Goal: Task Accomplishment & Management: Use online tool/utility

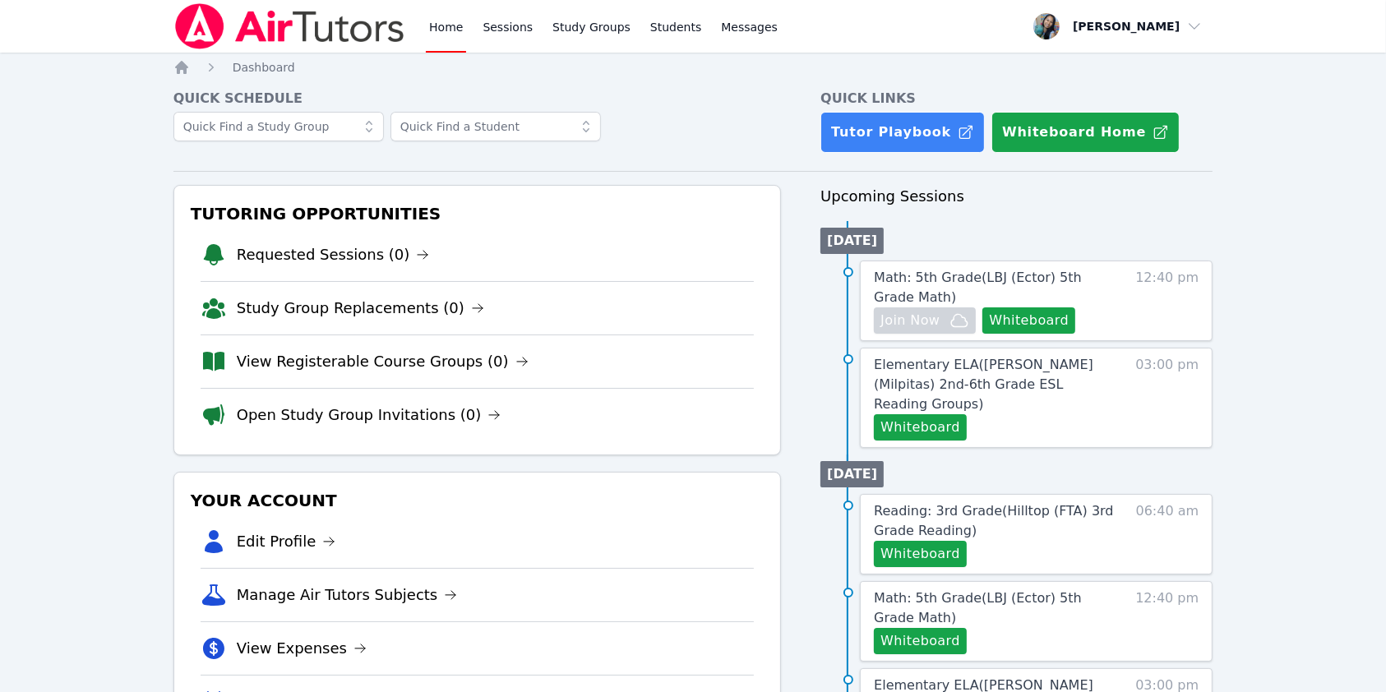
click at [724, 224] on ul "[DATE] Math: 5th Grade ( LBJ (Ector) 5th Grade Math ) Hidden Join Now Whiteboar…" at bounding box center [1016, 334] width 392 height 227
click at [506, 28] on link "Sessions" at bounding box center [507, 26] width 57 height 53
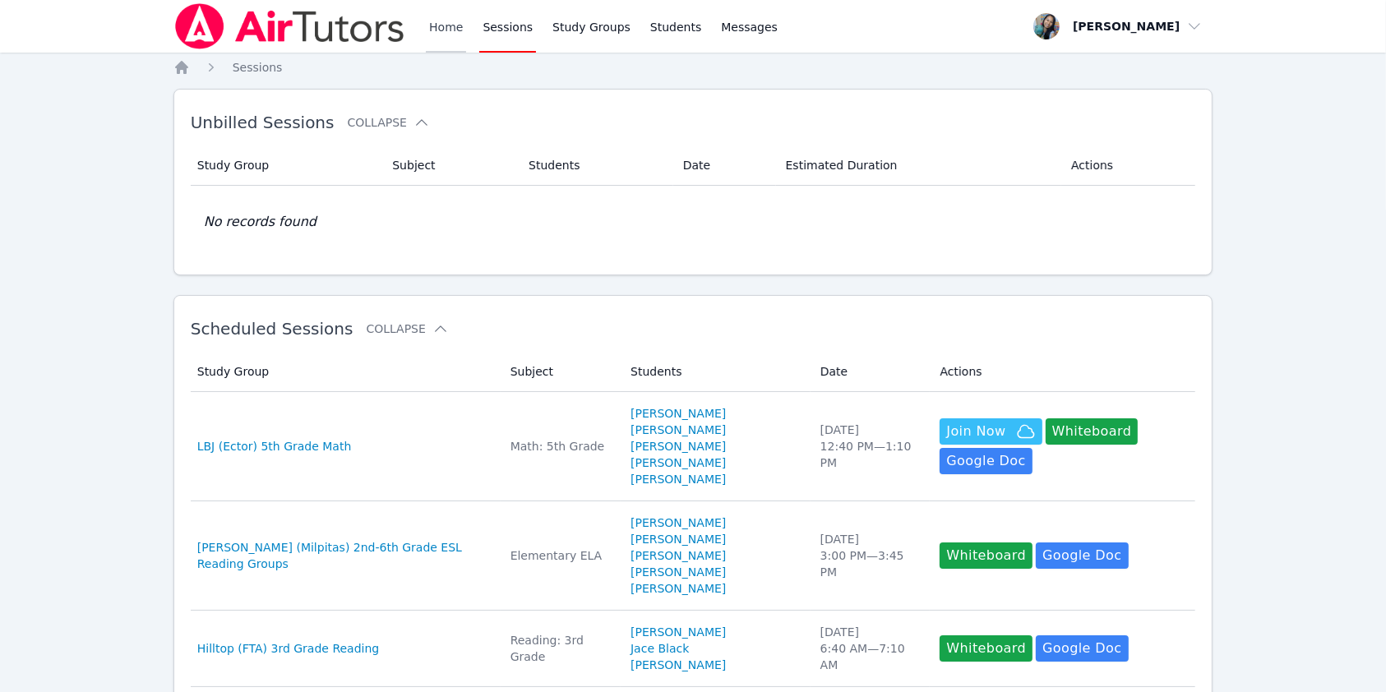
click at [455, 36] on link "Home" at bounding box center [446, 26] width 40 height 53
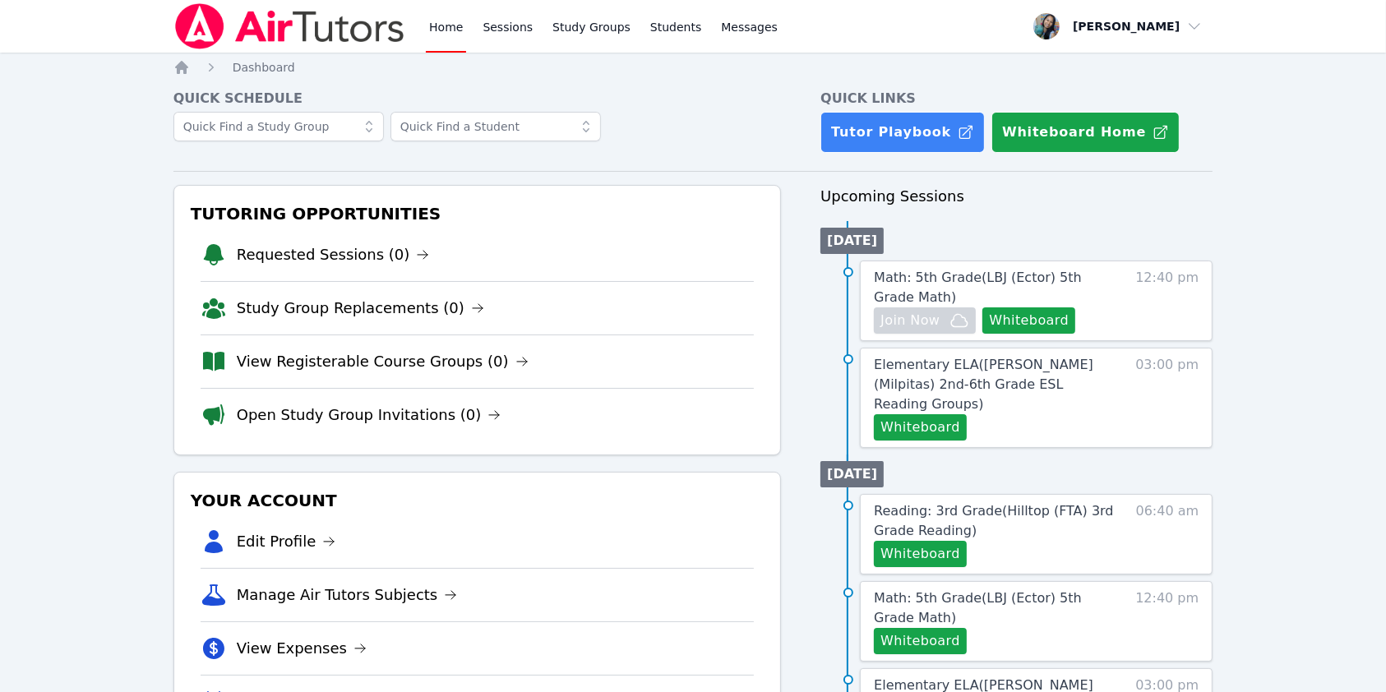
click at [516, 25] on link "Sessions" at bounding box center [507, 26] width 57 height 53
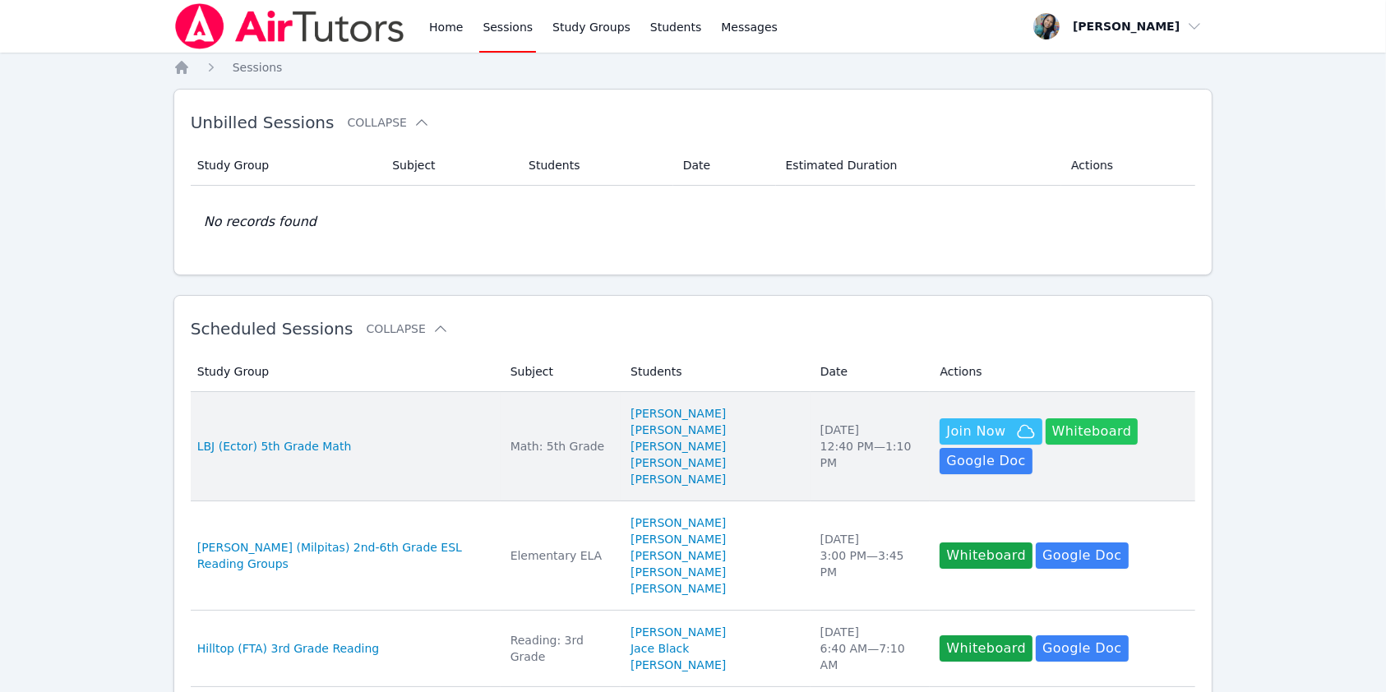
click at [724, 437] on button "Whiteboard" at bounding box center [1091, 431] width 93 height 26
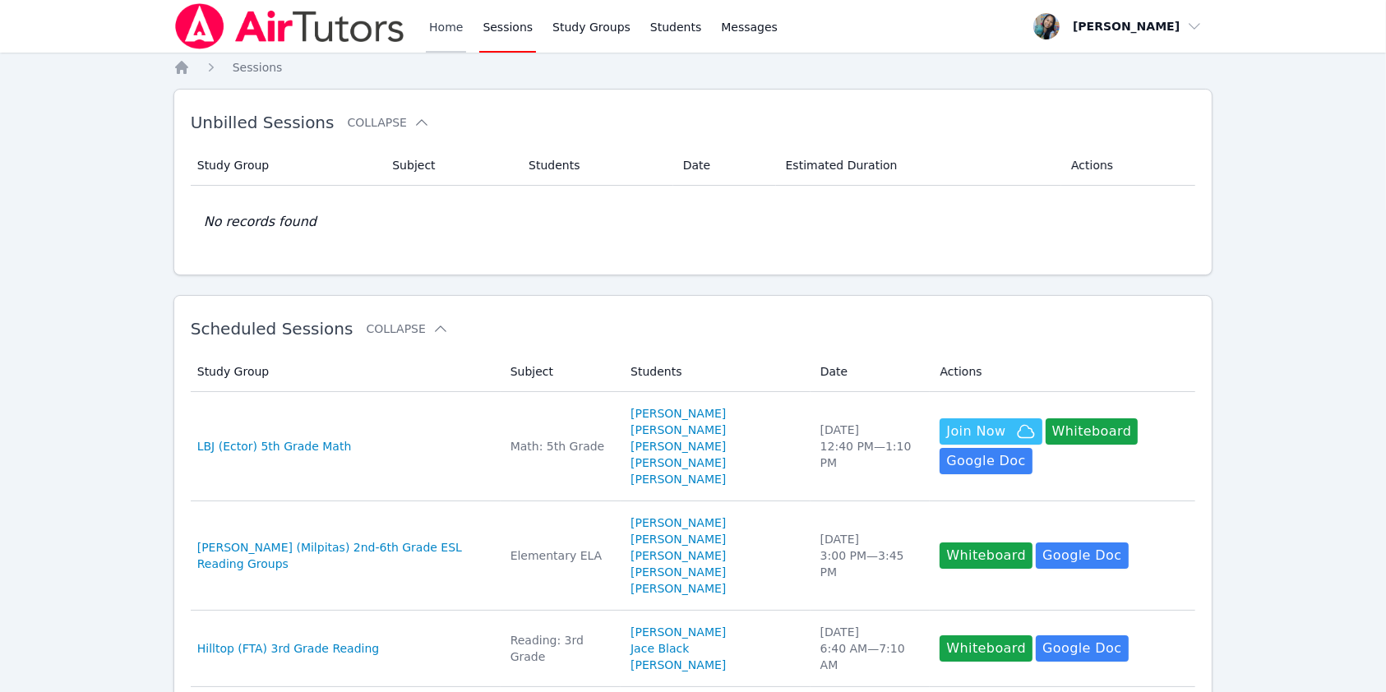
click at [453, 31] on link "Home" at bounding box center [446, 26] width 40 height 53
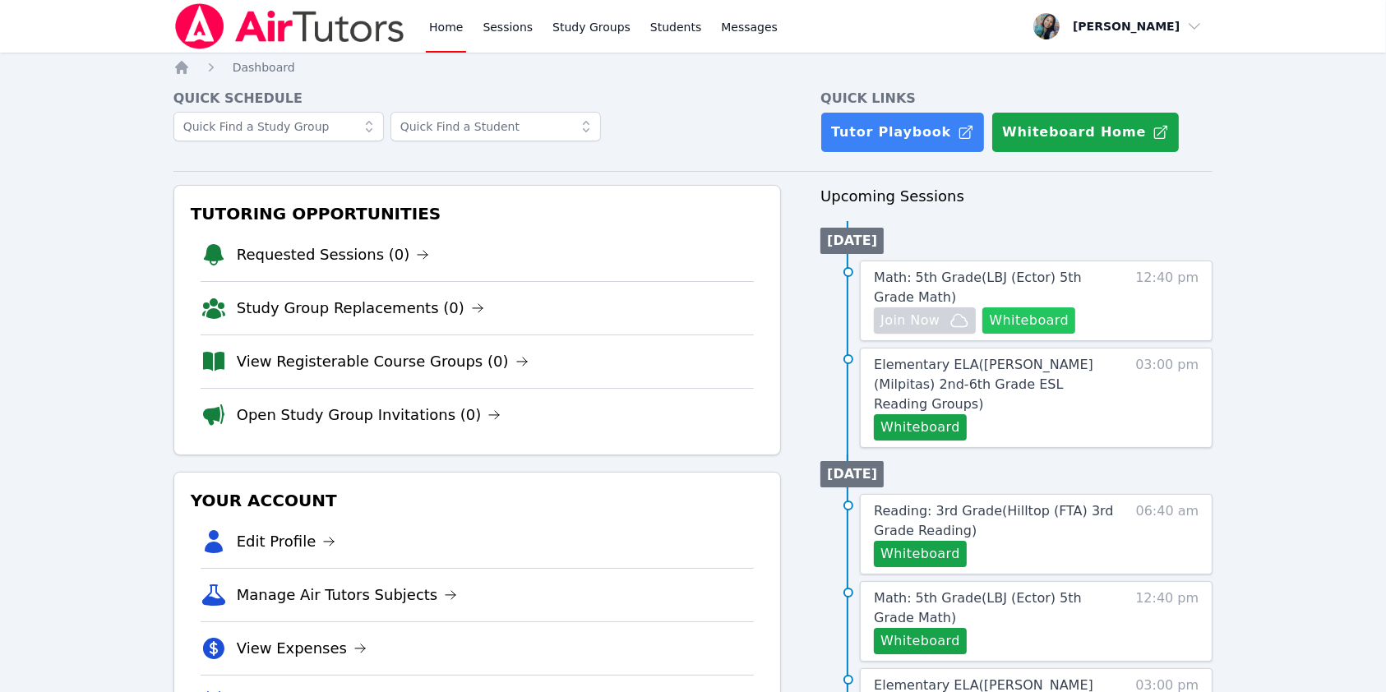
click at [724, 319] on button "Whiteboard" at bounding box center [1028, 320] width 93 height 26
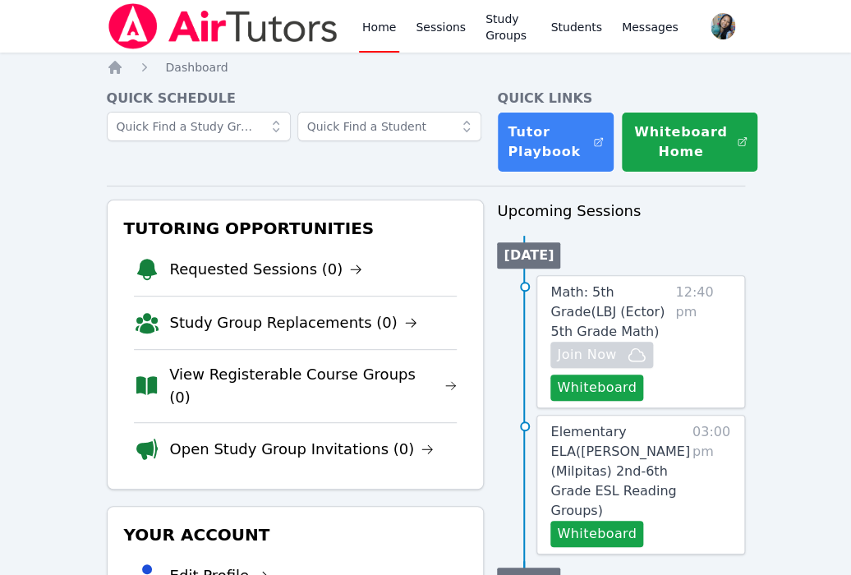
click at [613, 350] on span "Join Now" at bounding box center [586, 355] width 59 height 20
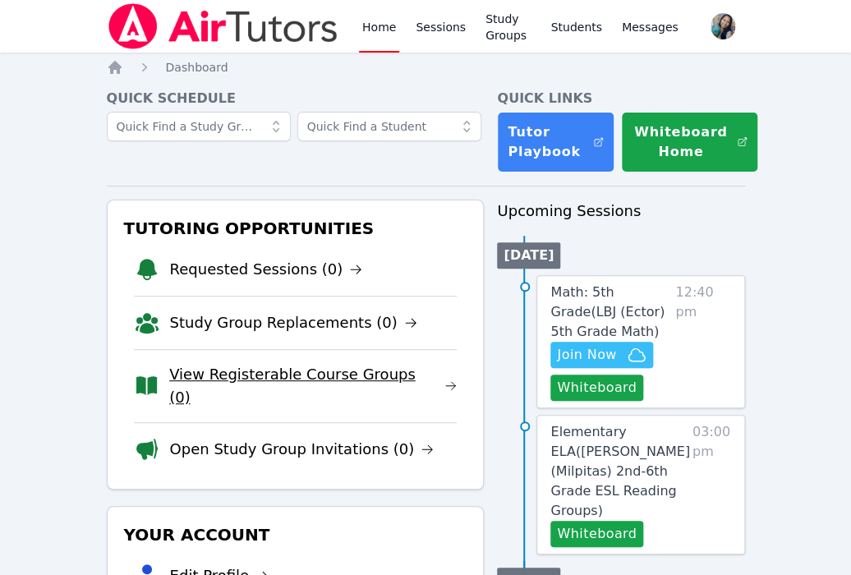
click at [375, 376] on link "View Registerable Course Groups (0)" at bounding box center [313, 386] width 288 height 46
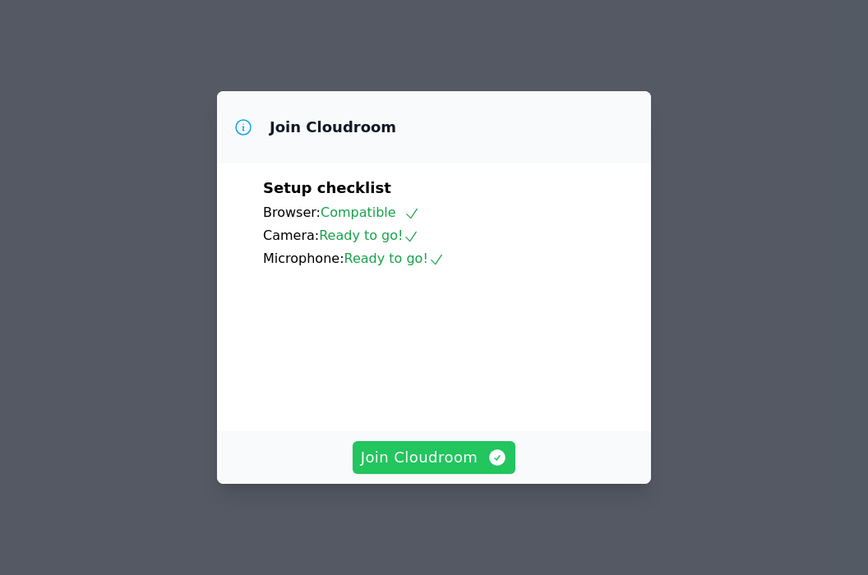
click at [422, 469] on span "Join Cloudroom" at bounding box center [434, 457] width 147 height 23
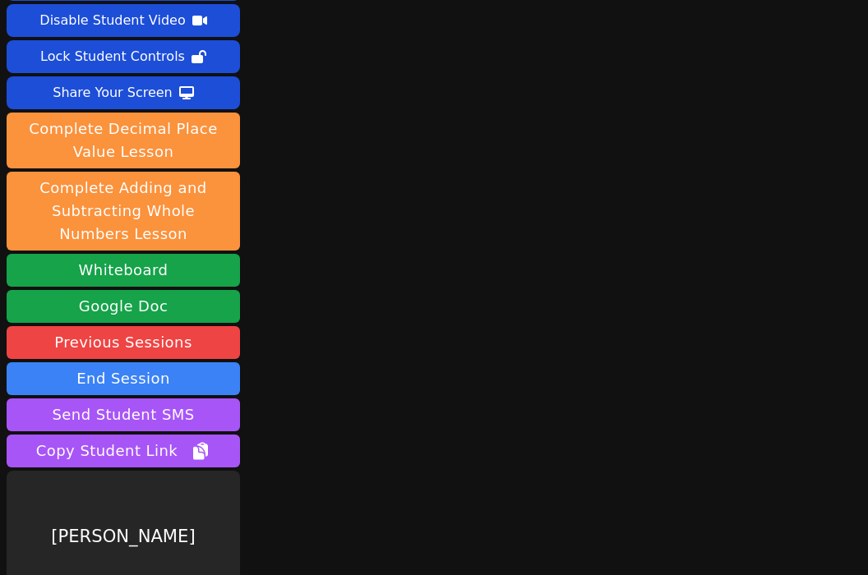
scroll to position [98, 0]
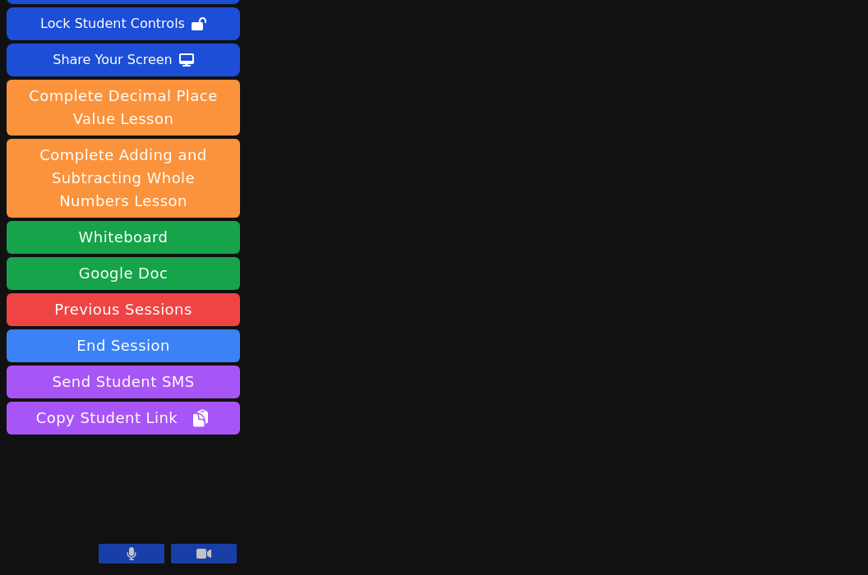
click at [147, 552] on button at bounding box center [132, 554] width 66 height 20
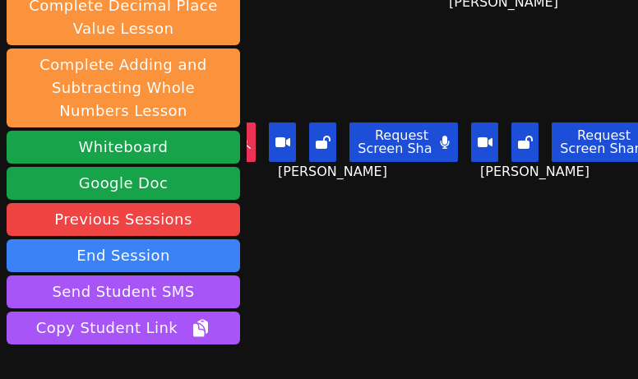
scroll to position [294, 0]
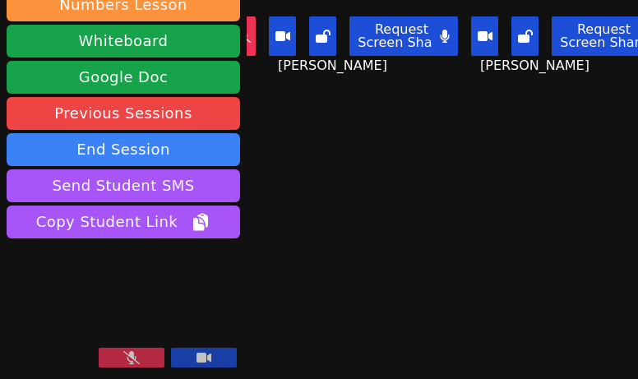
click at [121, 362] on button at bounding box center [132, 358] width 66 height 20
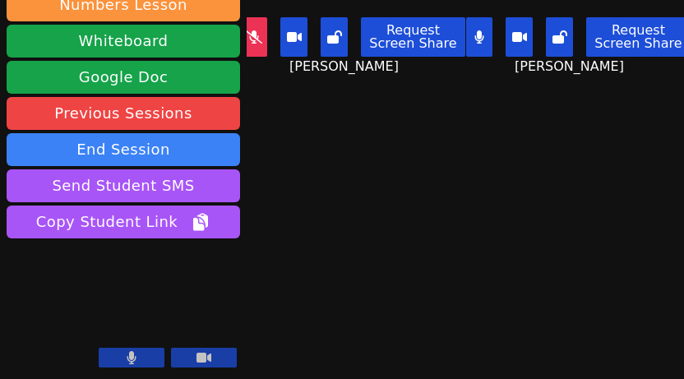
click at [402, 233] on div "Session ends in 00:29:36 Mute Students Disable Student Video Lock Student Contr…" at bounding box center [342, 189] width 684 height 379
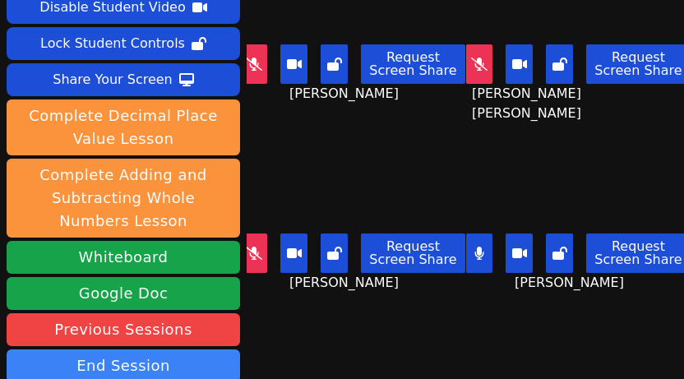
scroll to position [75, 0]
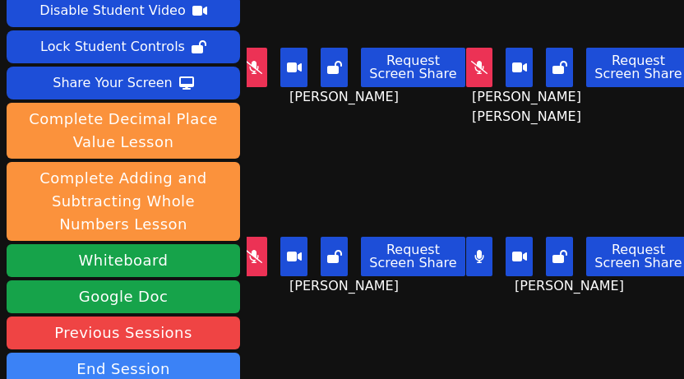
click at [512, 252] on icon at bounding box center [519, 257] width 15 height 10
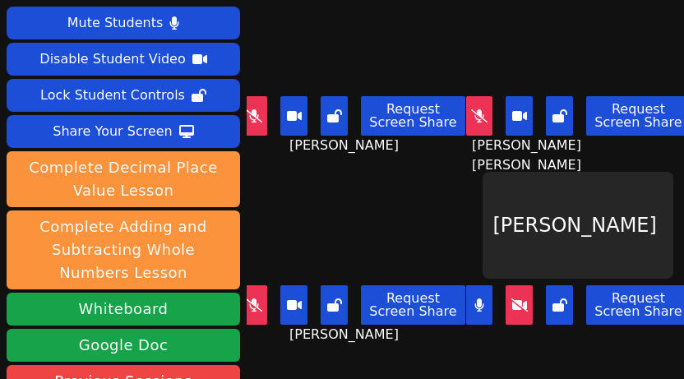
scroll to position [0, 0]
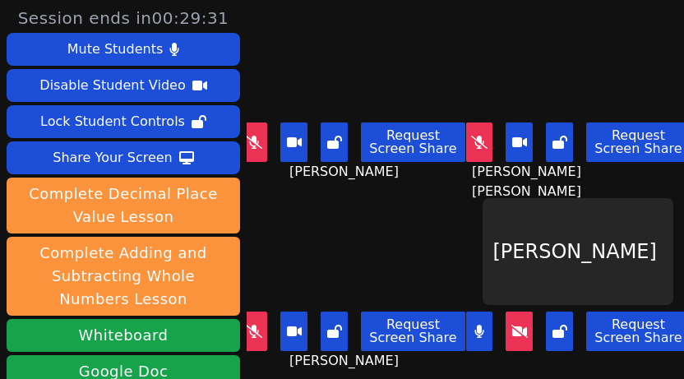
click at [511, 325] on icon at bounding box center [519, 331] width 16 height 13
click at [466, 322] on button at bounding box center [479, 331] width 27 height 39
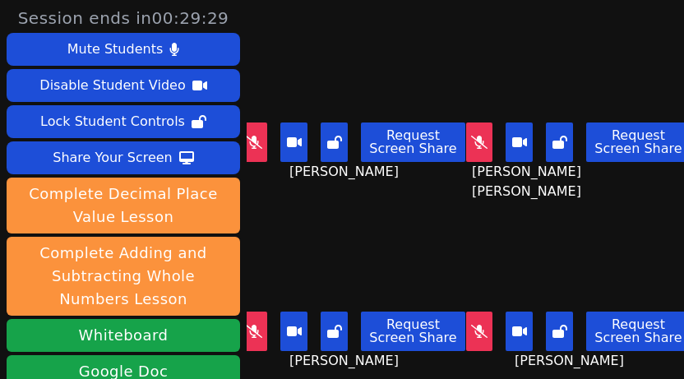
click at [466, 141] on button at bounding box center [479, 141] width 27 height 39
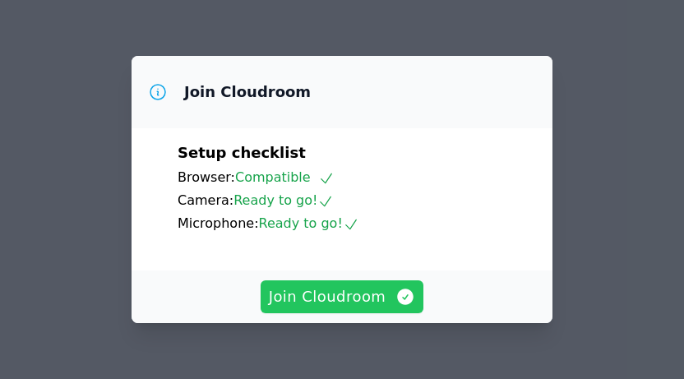
click at [315, 303] on span "Join Cloudroom" at bounding box center [342, 296] width 147 height 23
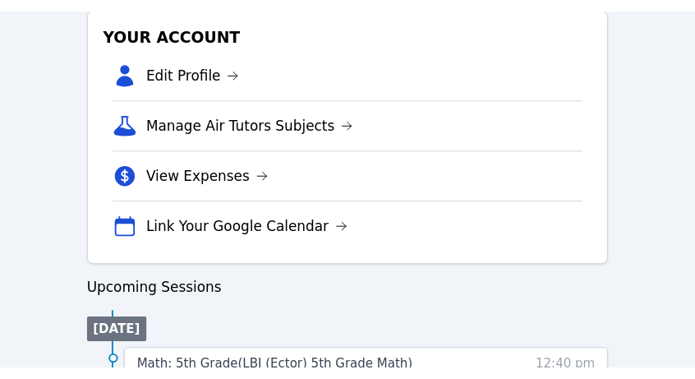
scroll to position [767, 0]
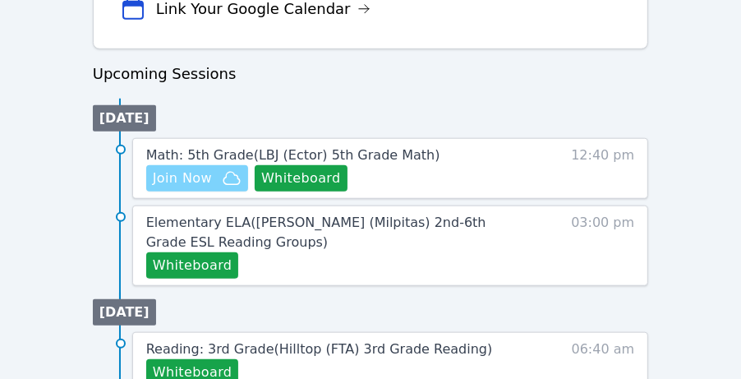
click at [211, 170] on span "Join Now" at bounding box center [197, 178] width 89 height 20
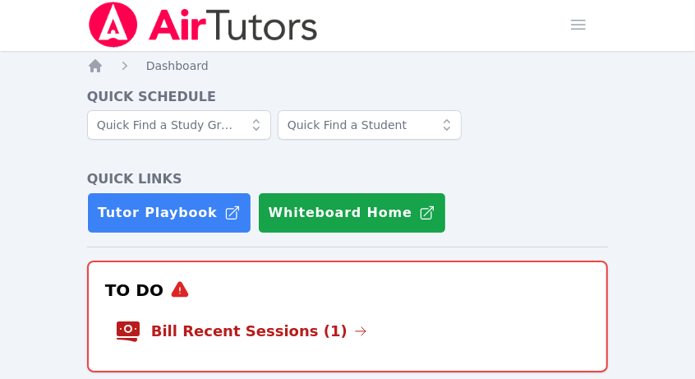
scroll to position [0, 0]
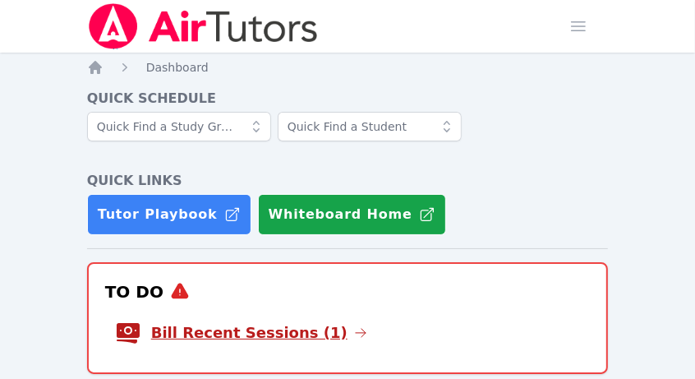
click at [284, 328] on link "Bill Recent Sessions (1)" at bounding box center [259, 332] width 216 height 23
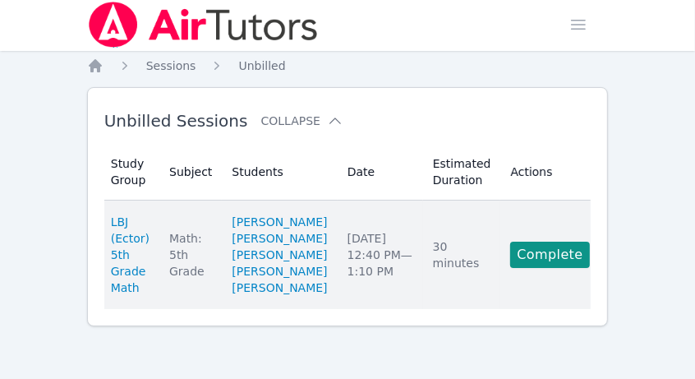
scroll to position [67, 0]
click at [571, 201] on td "Actions Complete" at bounding box center [550, 255] width 99 height 108
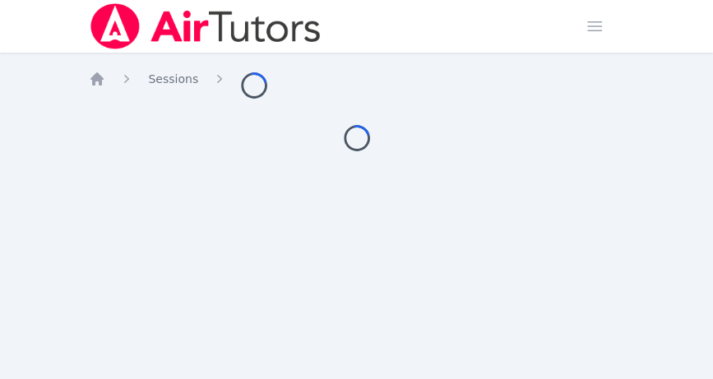
click at [568, 219] on div "Home Sessions Study Groups Students Messages Open user menu Sokha Lee Open main…" at bounding box center [356, 189] width 713 height 379
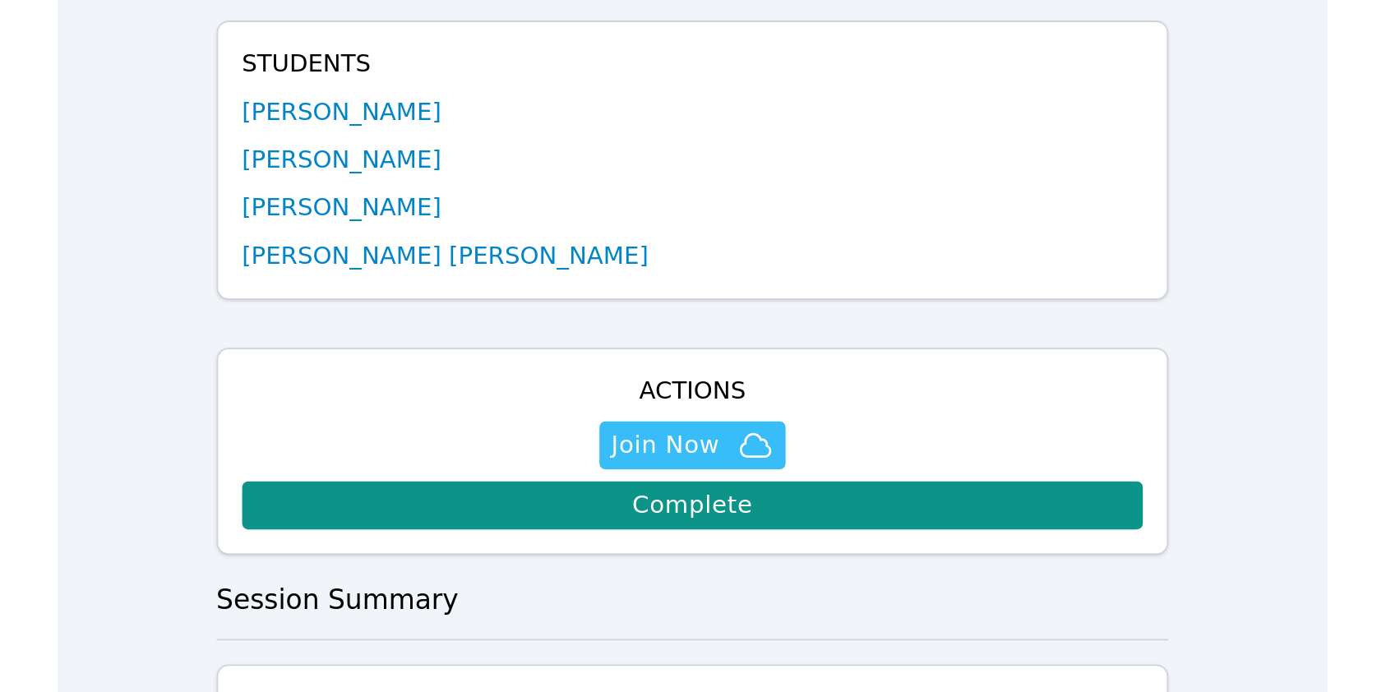
scroll to position [408, 0]
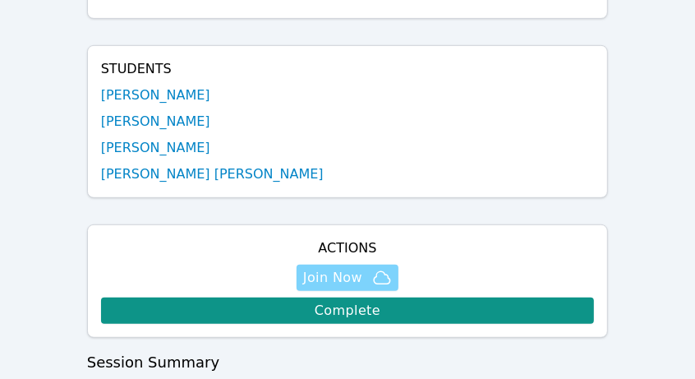
click at [312, 288] on span "Join Now" at bounding box center [332, 278] width 59 height 20
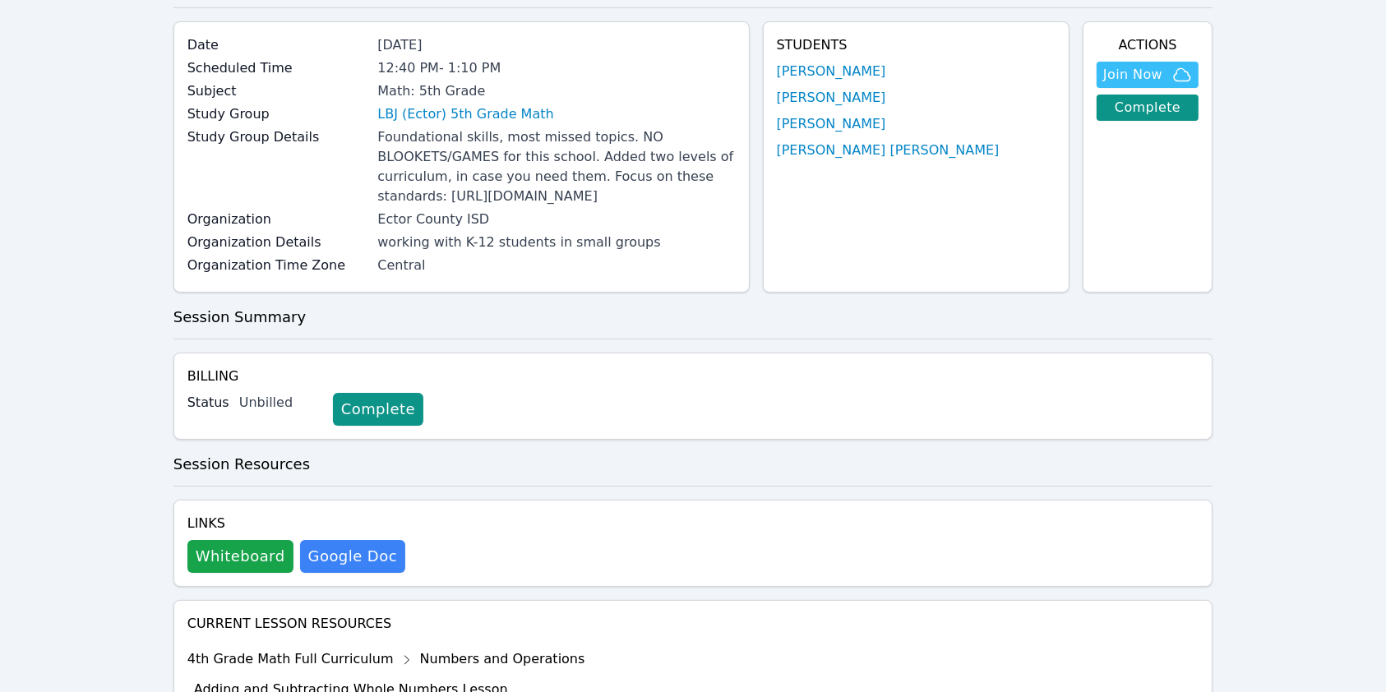
scroll to position [0, 0]
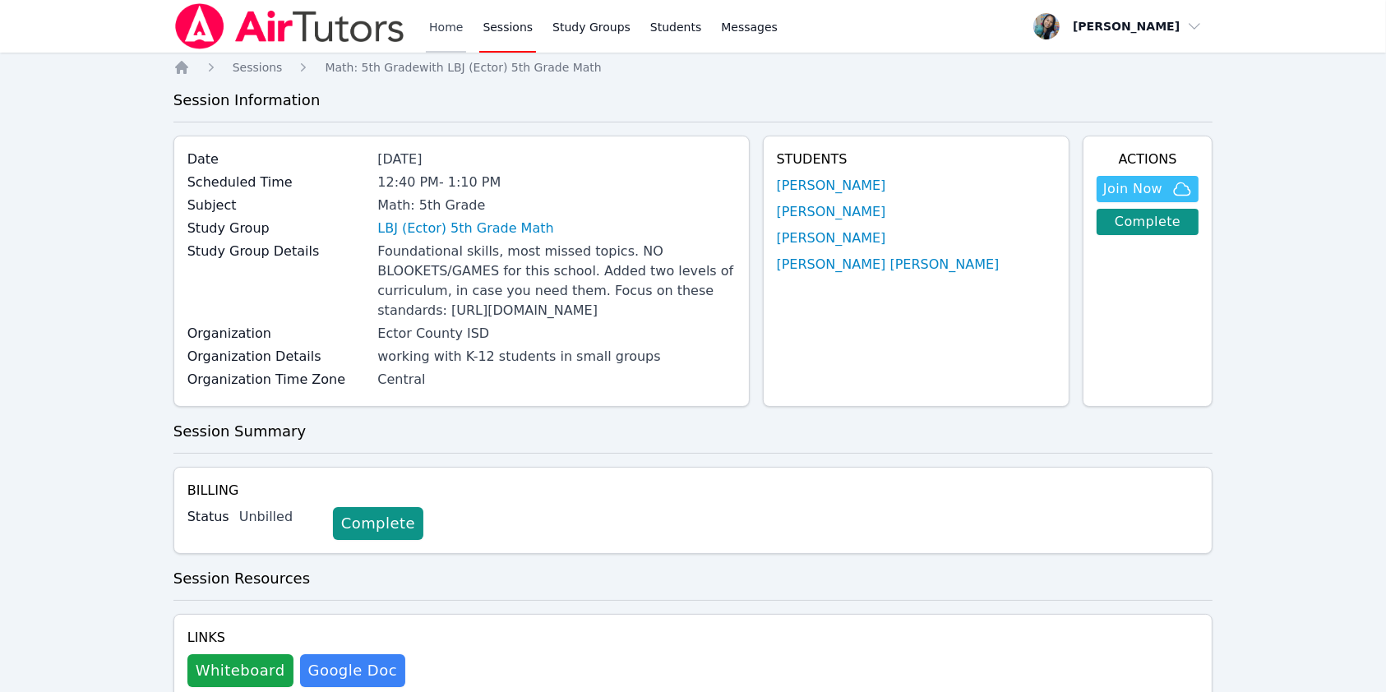
click at [440, 21] on link "Home" at bounding box center [446, 26] width 40 height 53
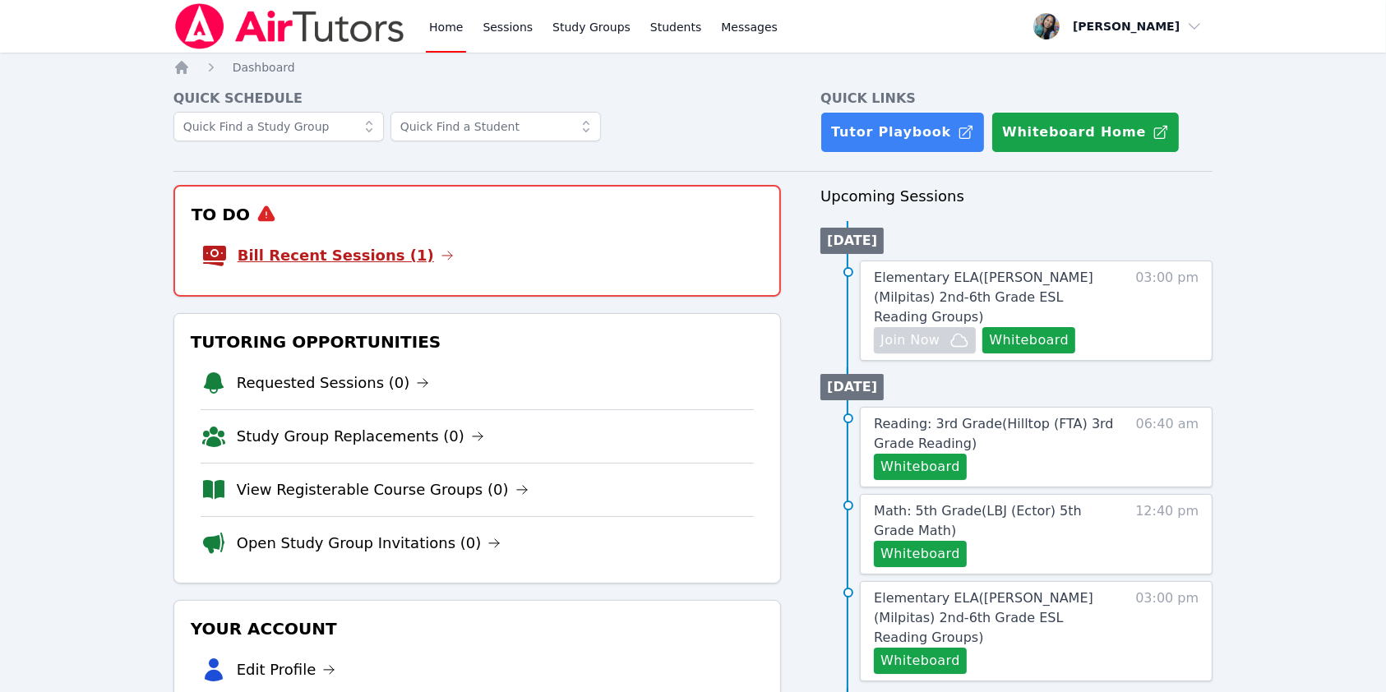
click at [291, 248] on link "Bill Recent Sessions (1)" at bounding box center [346, 255] width 216 height 23
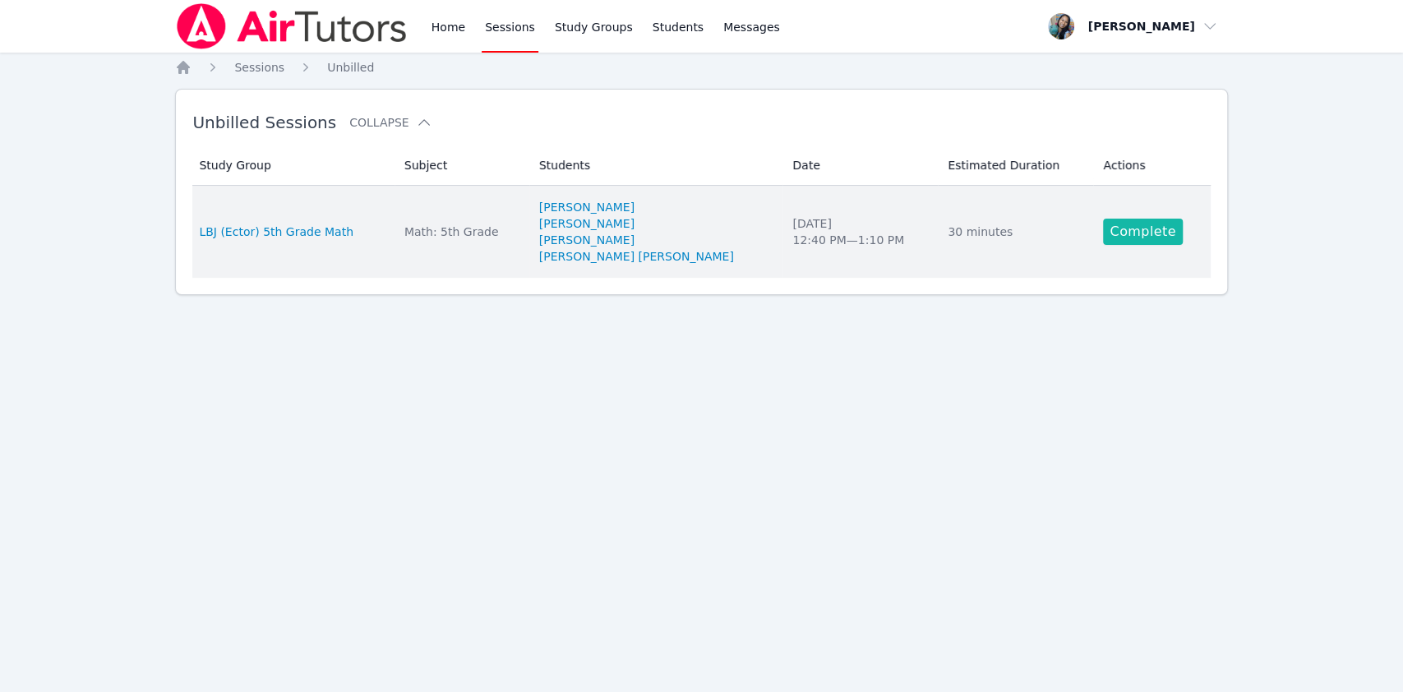
click at [758, 224] on link "Complete" at bounding box center [1142, 232] width 79 height 26
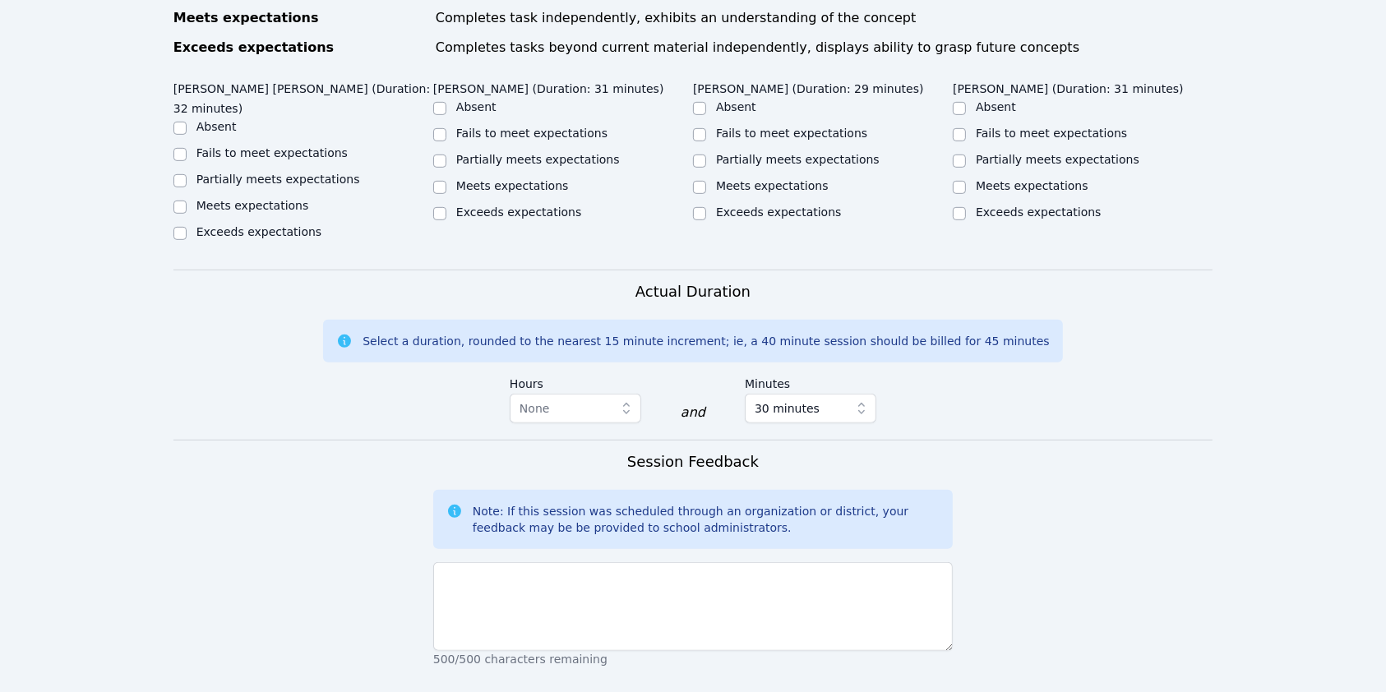
scroll to position [413, 0]
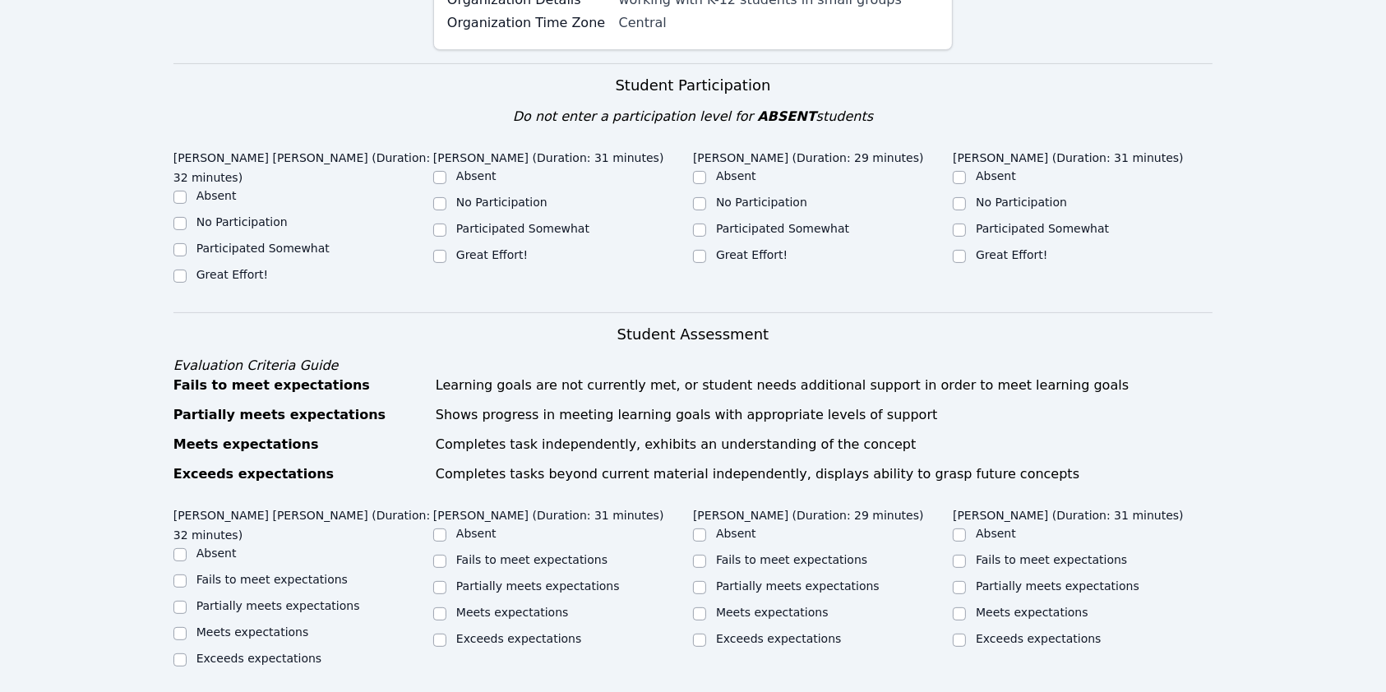
click at [211, 281] on label "Great Effort!" at bounding box center [232, 274] width 72 height 13
click at [187, 283] on input "Great Effort!" at bounding box center [179, 276] width 13 height 13
checkbox input "true"
click at [467, 261] on label "Great Effort!" at bounding box center [492, 254] width 72 height 13
click at [446, 263] on input "Great Effort!" at bounding box center [439, 256] width 13 height 13
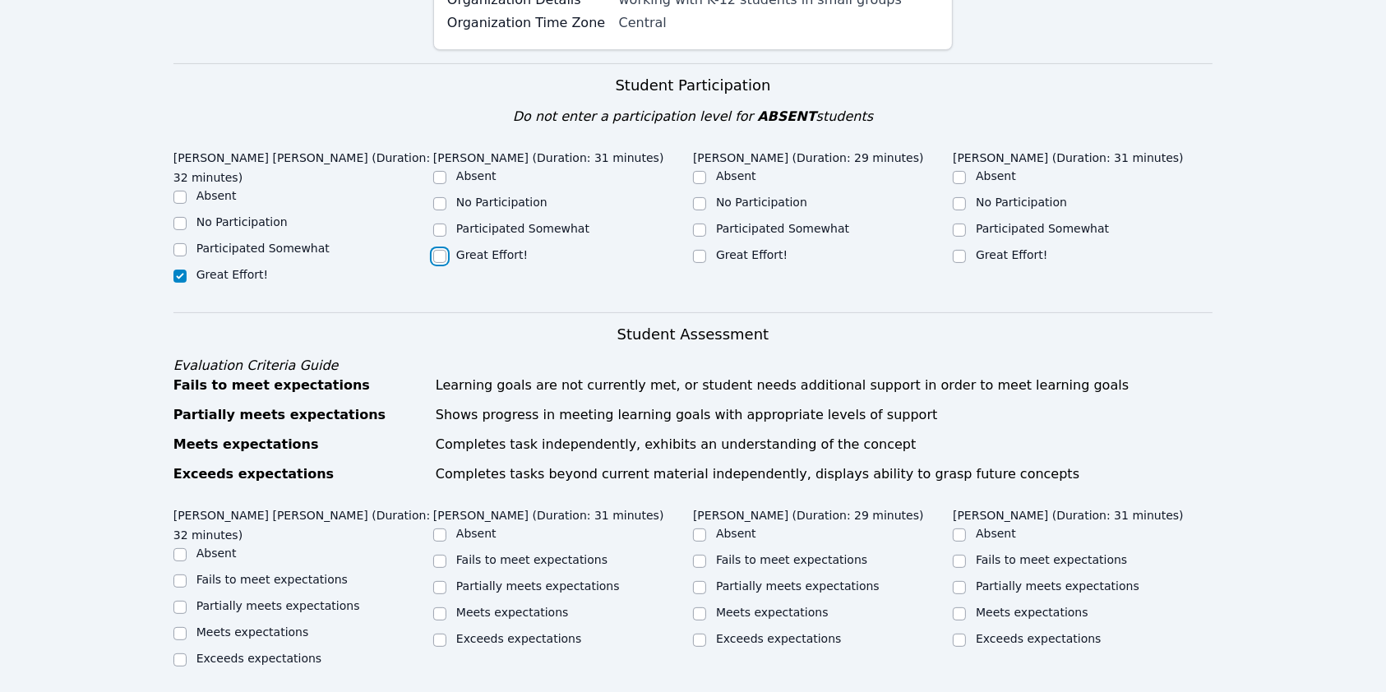
checkbox input "true"
click at [721, 261] on label "Great Effort!" at bounding box center [752, 254] width 72 height 13
click at [706, 263] on input "Great Effort!" at bounding box center [699, 256] width 13 height 13
checkbox input "true"
click at [758, 261] on label "Great Effort!" at bounding box center [1012, 254] width 72 height 13
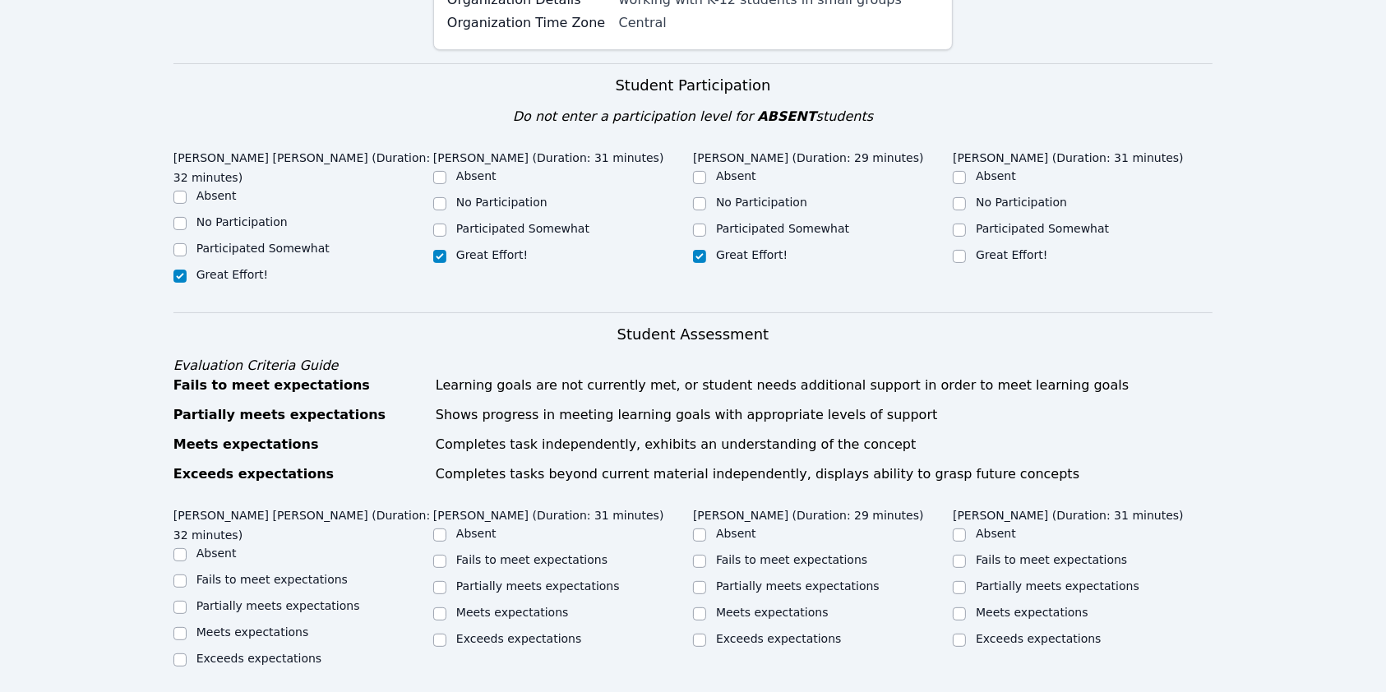
click at [758, 263] on input "Great Effort!" at bounding box center [959, 256] width 13 height 13
checkbox input "true"
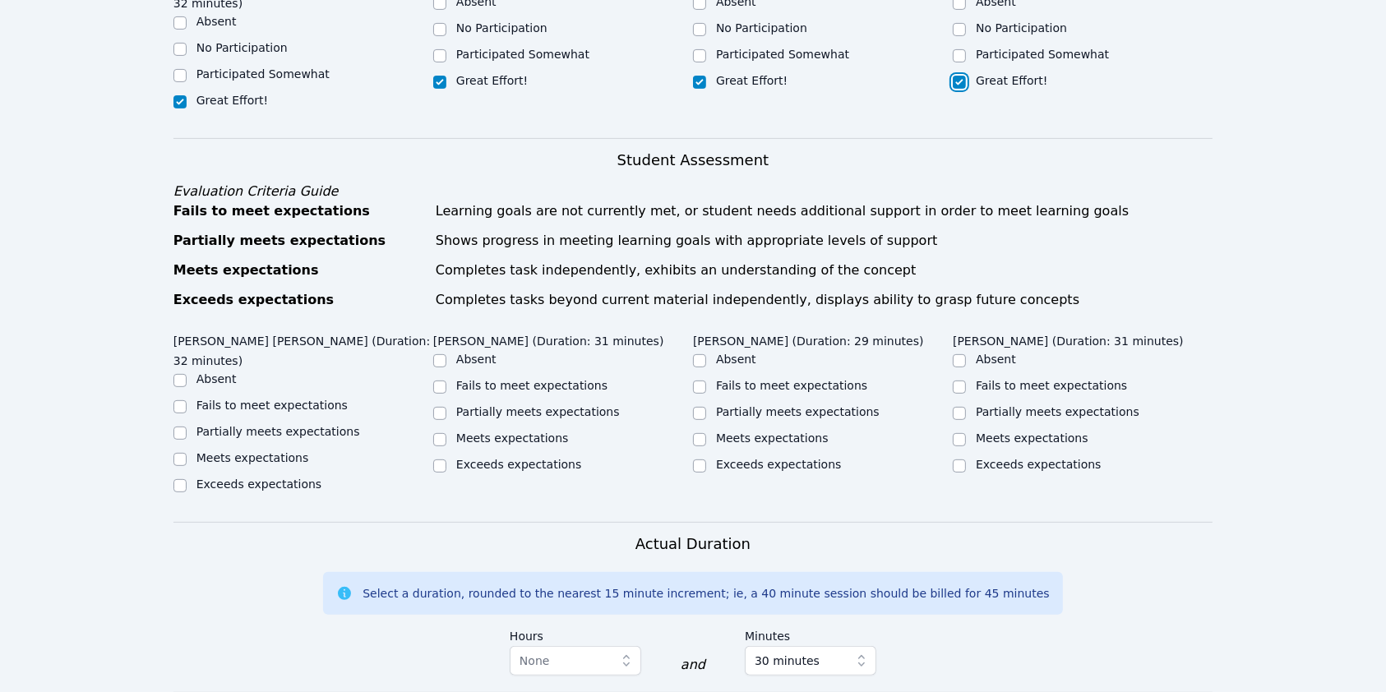
scroll to position [741, 0]
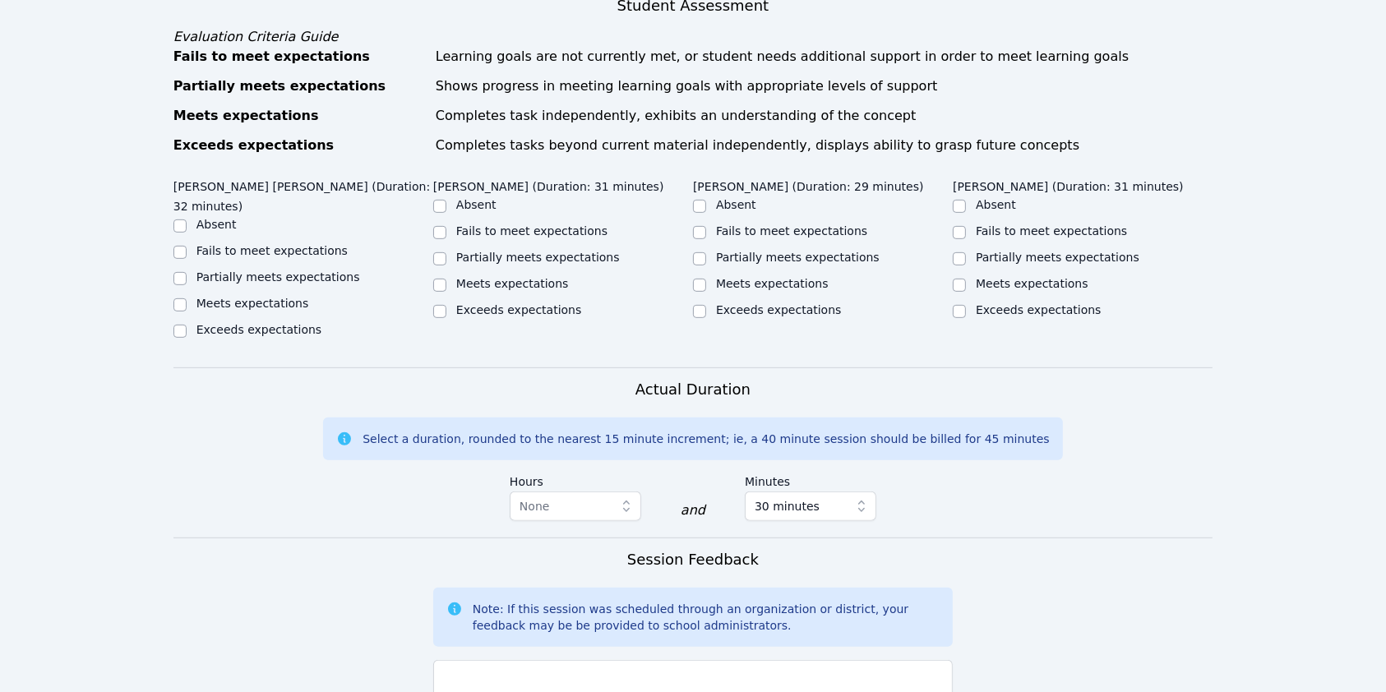
click at [211, 310] on label "Meets expectations" at bounding box center [252, 303] width 113 height 13
click at [187, 312] on input "Meets expectations" at bounding box center [179, 304] width 13 height 13
checkbox input "true"
click at [497, 290] on label "Meets expectations" at bounding box center [512, 283] width 113 height 13
click at [446, 292] on input "Meets expectations" at bounding box center [439, 285] width 13 height 13
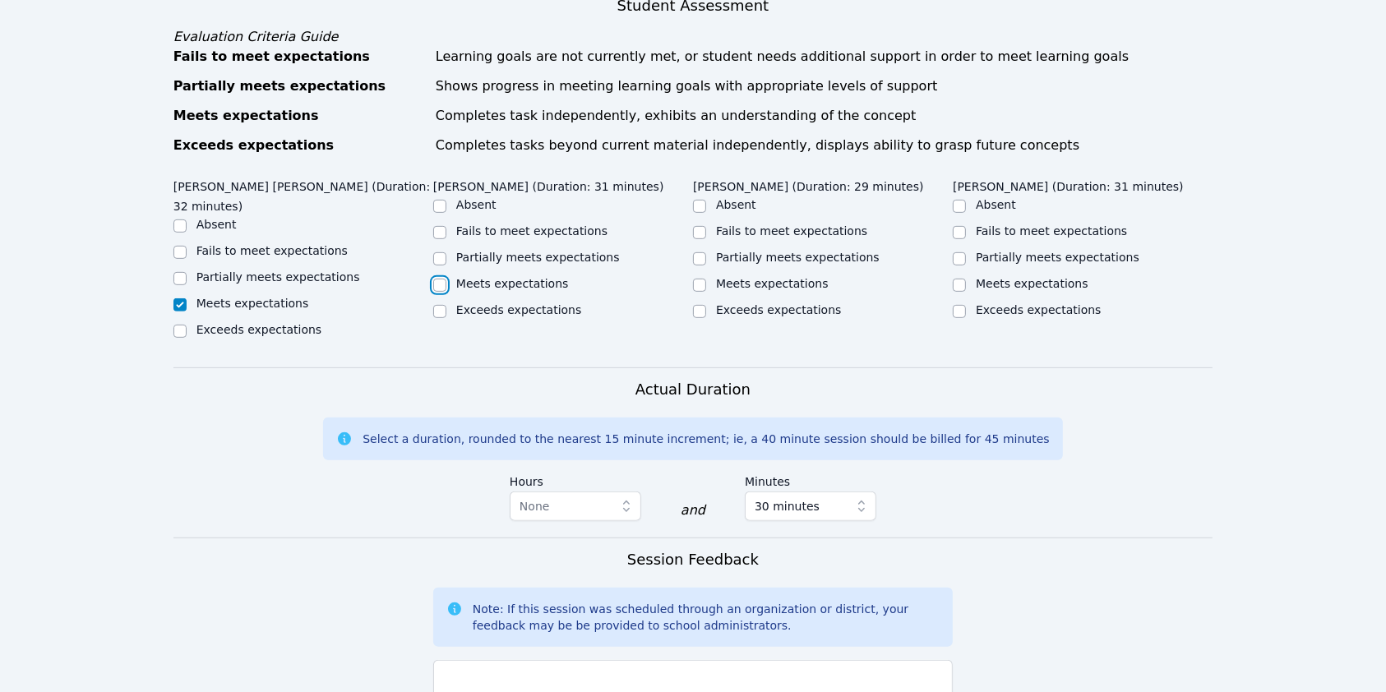
checkbox input "true"
click at [758, 290] on label "Meets expectations" at bounding box center [772, 283] width 113 height 13
click at [706, 292] on input "Meets expectations" at bounding box center [699, 285] width 13 height 13
checkbox input "true"
click at [758, 290] on label "Meets expectations" at bounding box center [1032, 283] width 113 height 13
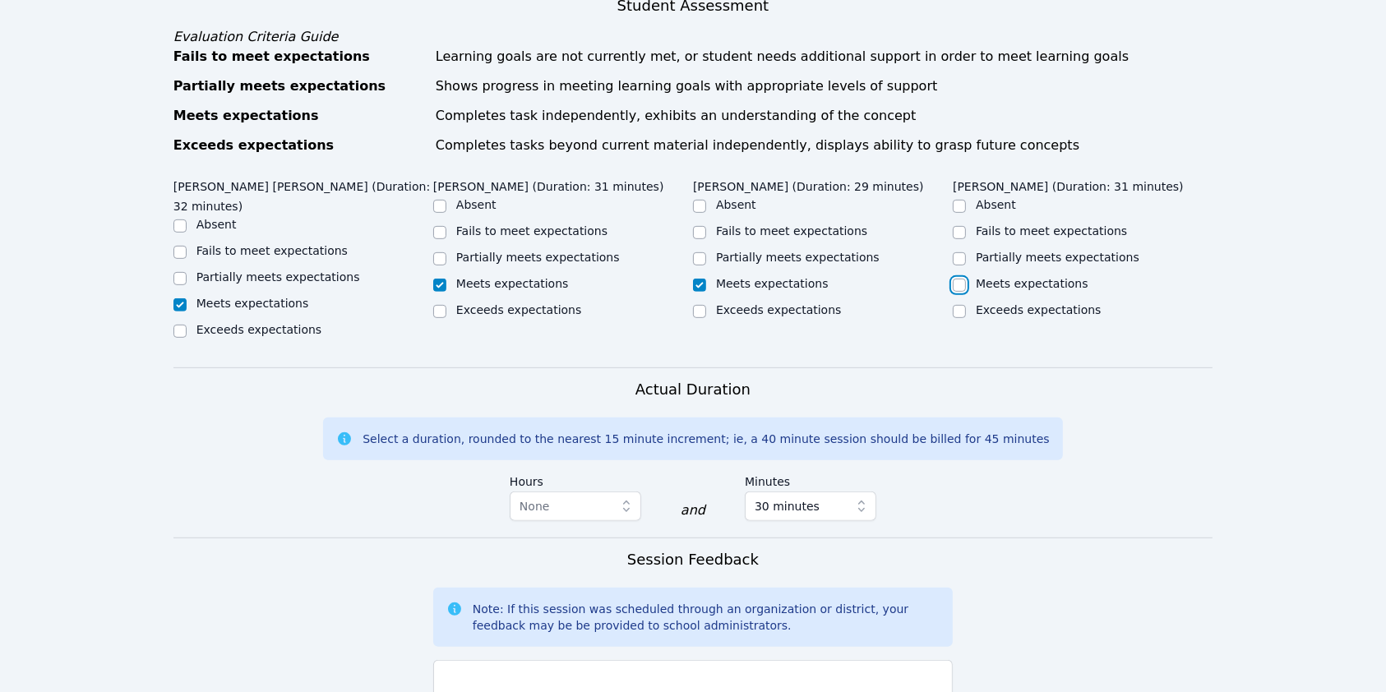
click at [758, 292] on input "Meets expectations" at bounding box center [959, 285] width 13 height 13
checkbox input "true"
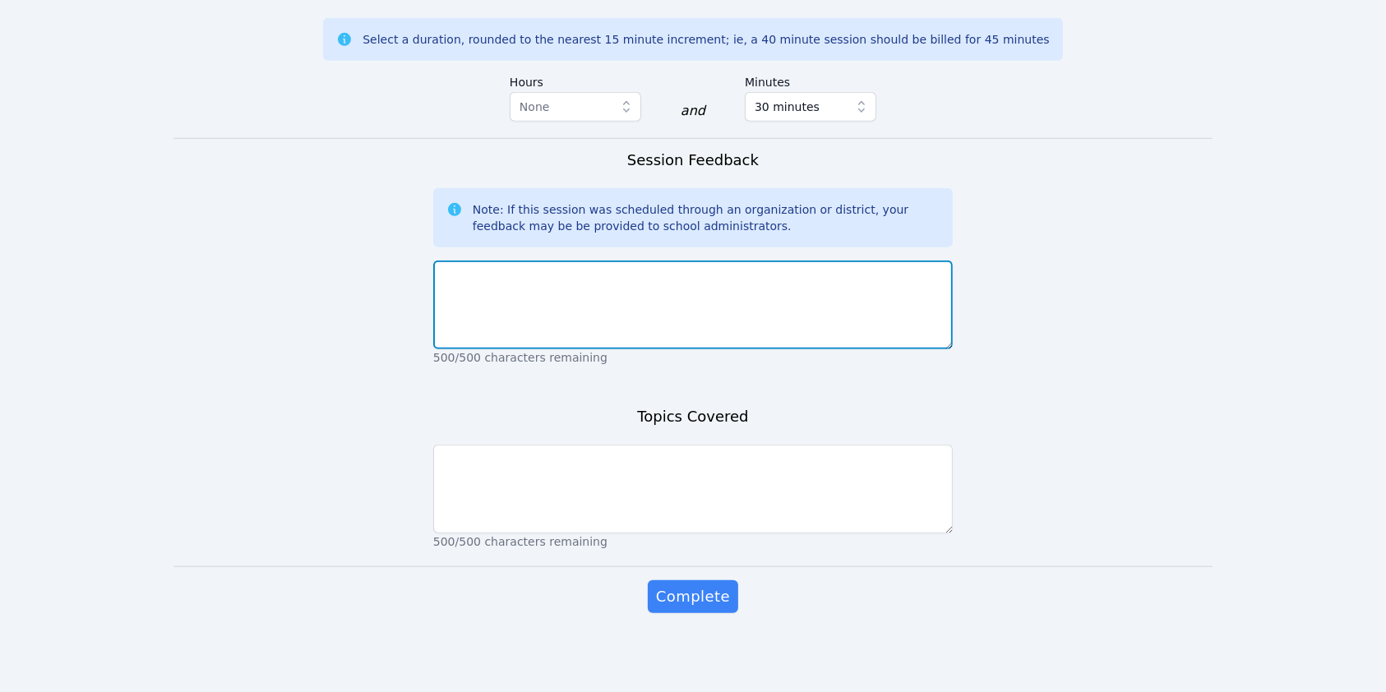
click at [721, 288] on textarea at bounding box center [692, 305] width 519 height 89
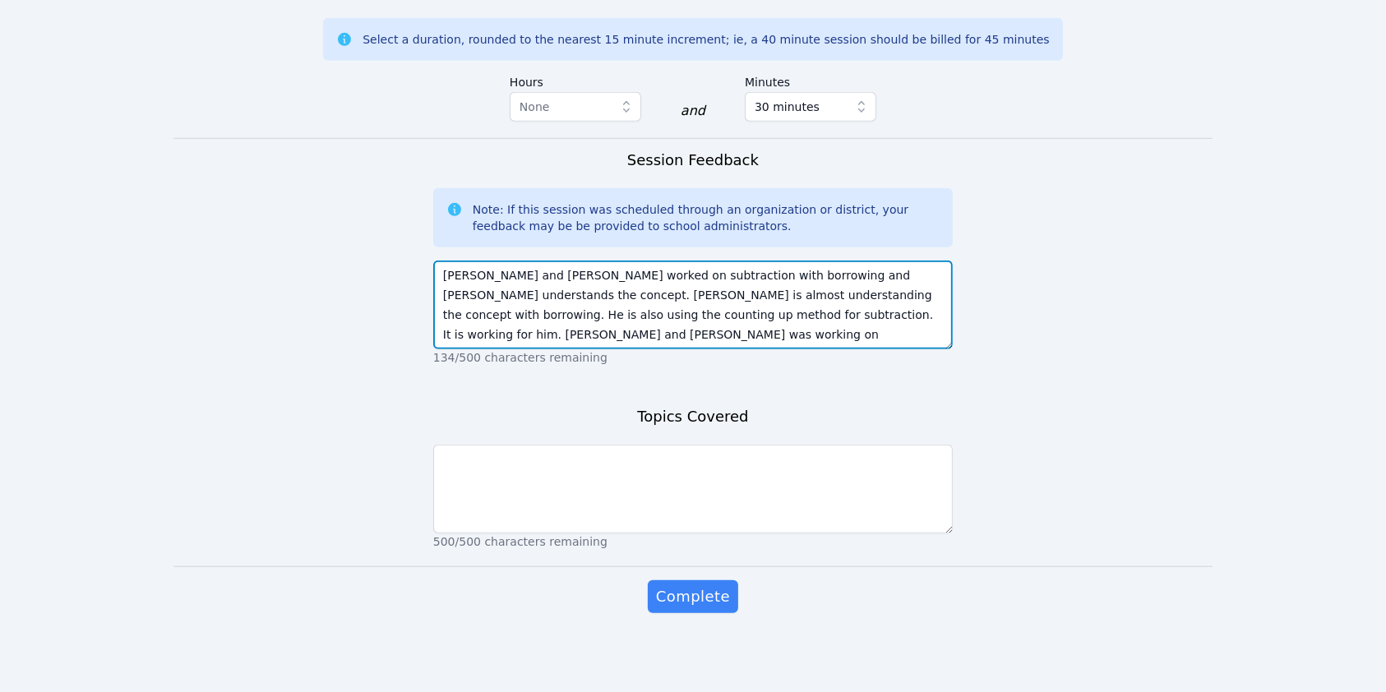
type textarea "Estevan and Brandon worked on subtraction with borrowing and Estevan understand…"
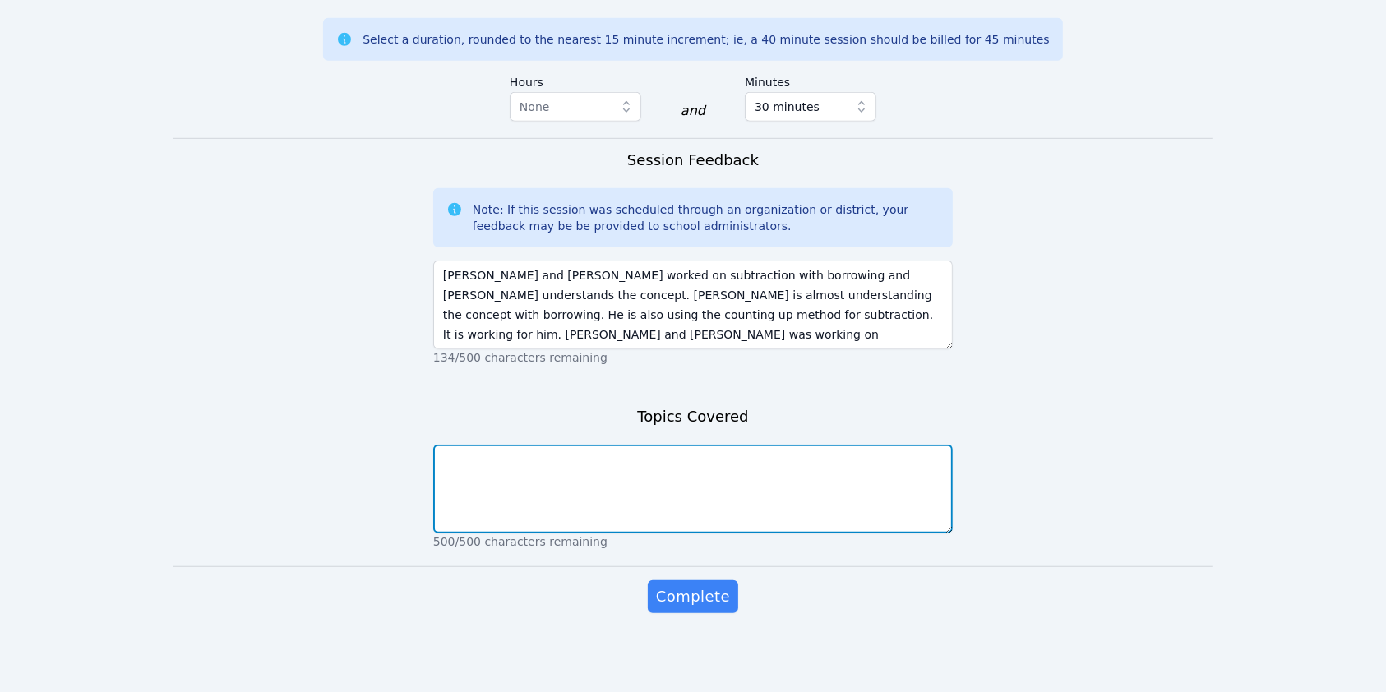
click at [551, 378] on textarea at bounding box center [692, 489] width 519 height 89
type textarea "subtraction, multiplication and area models, division"
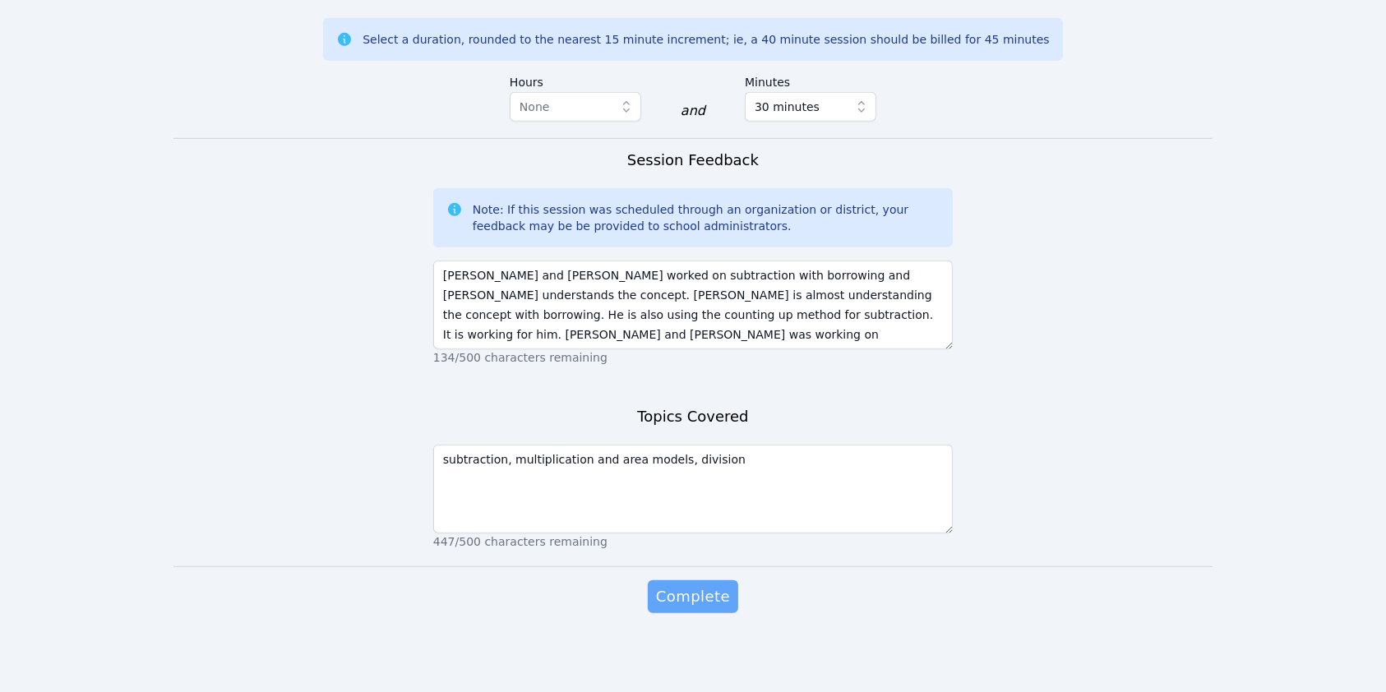
click at [670, 378] on span "Complete" at bounding box center [693, 596] width 74 height 23
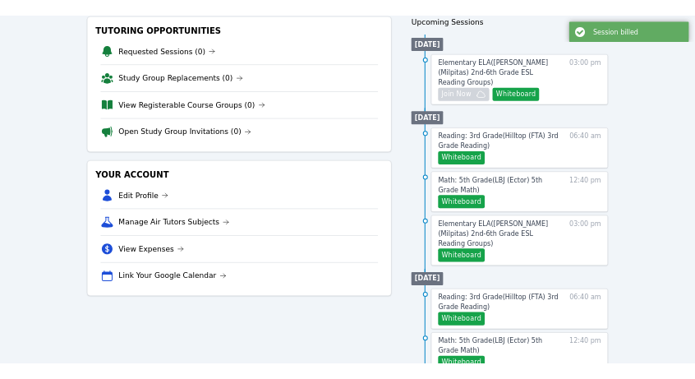
scroll to position [219, 0]
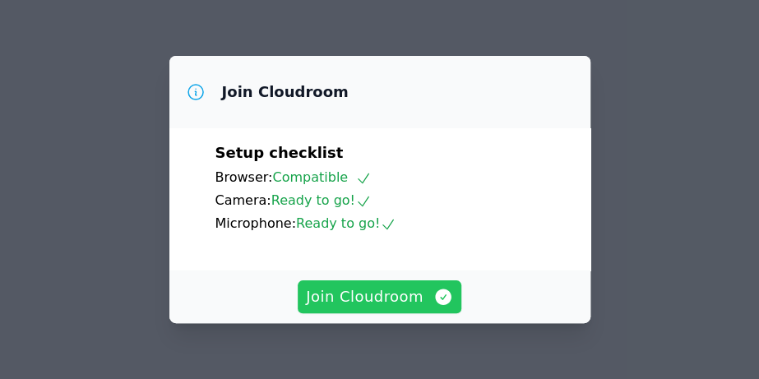
click at [388, 312] on button "Join Cloudroom" at bounding box center [380, 296] width 164 height 33
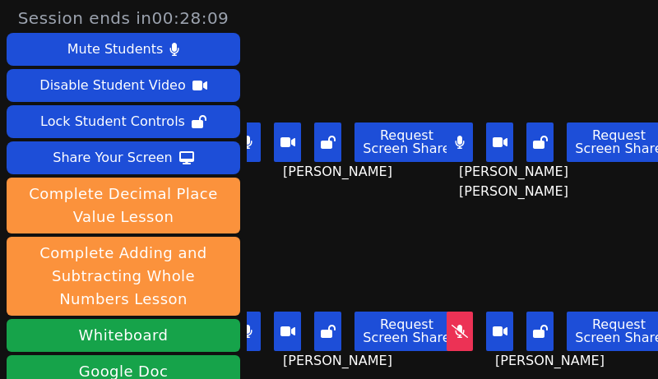
click at [383, 358] on div "KAMILAH SANTOS Request Screen Share KAMILAH SANTOS" at bounding box center [346, 285] width 199 height 190
click at [459, 353] on div "Request Screen Share Brandon Malvaez" at bounding box center [558, 338] width 199 height 66
click at [447, 322] on button at bounding box center [459, 331] width 27 height 39
click at [459, 358] on div "Brandon Malvaez Request Screen Share Brandon Malvaez" at bounding box center [558, 285] width 199 height 190
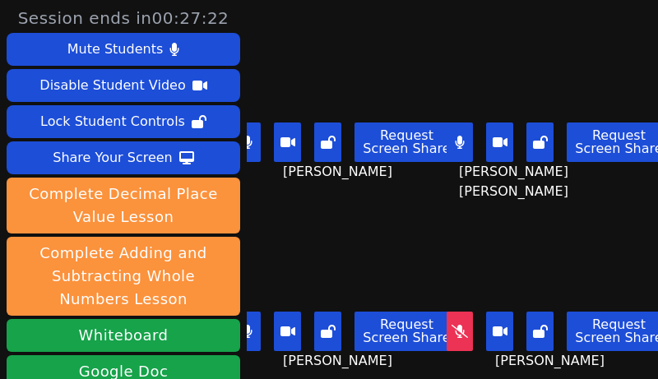
click at [430, 353] on main "Aaliyah Trevino Request Screen Share Aaliyah Trevino ESTEVAN JR ADAME CASILLAS …" at bounding box center [452, 189] width 411 height 379
click at [254, 312] on button at bounding box center [247, 331] width 27 height 39
click at [256, 139] on button at bounding box center [247, 141] width 27 height 39
click at [431, 357] on main "Aaliyah Trevino Request Screen Share Aaliyah Trevino ESTEVAN JR ADAME CASILLAS …" at bounding box center [452, 189] width 411 height 379
click at [405, 168] on div "Request Screen Share Aaliyah Trevino" at bounding box center [346, 149] width 199 height 66
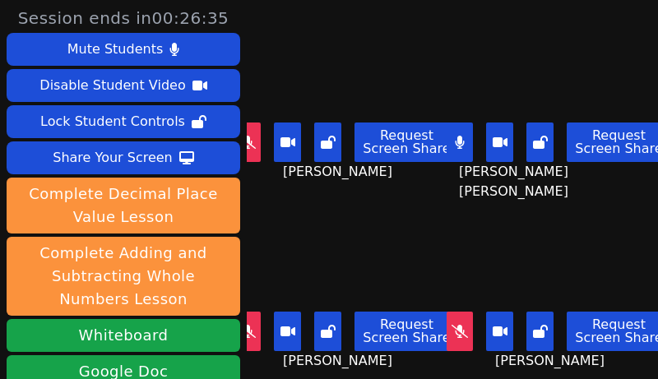
click at [429, 346] on main "Aaliyah Trevino Request Screen Share Aaliyah Trevino ESTEVAN JR ADAME CASILLAS …" at bounding box center [452, 189] width 411 height 379
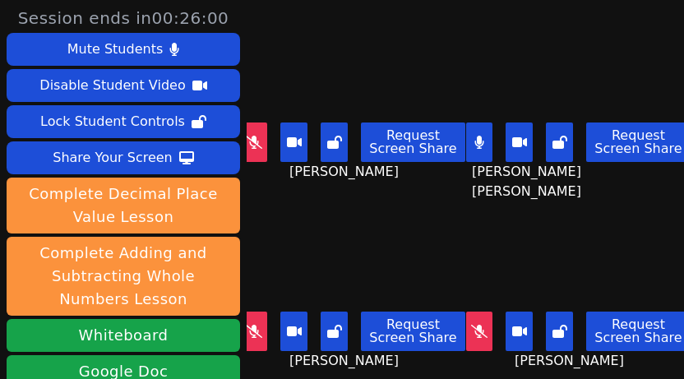
click at [297, 175] on div "Aaliyah Trevino Request Screen Share Aaliyah Trevino" at bounding box center [353, 95] width 212 height 190
click at [466, 131] on button at bounding box center [479, 141] width 27 height 39
click at [259, 139] on button at bounding box center [254, 141] width 27 height 39
click at [261, 141] on button at bounding box center [254, 141] width 27 height 39
click at [252, 325] on icon at bounding box center [254, 331] width 16 height 13
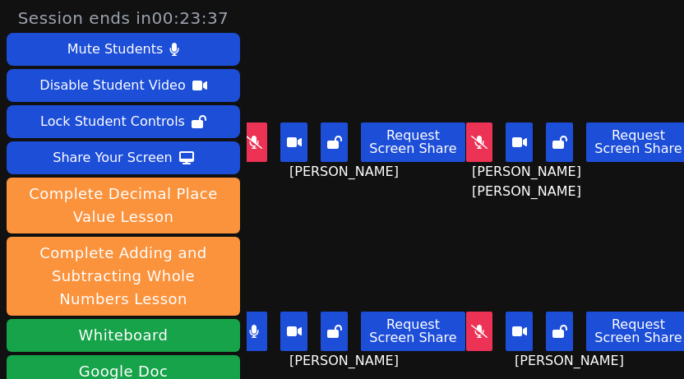
click at [256, 328] on button at bounding box center [254, 331] width 27 height 39
click at [471, 325] on icon at bounding box center [479, 331] width 16 height 13
click at [434, 190] on div "KAMILAH SANTOS Request Screen Share KAMILAH SANTOS" at bounding box center [353, 285] width 212 height 190
click at [472, 355] on div "Brandon Malvaez Request Screen Share Brandon Malvaez" at bounding box center [578, 285] width 212 height 190
click at [447, 352] on main "Aaliyah Trevino Request Screen Share Aaliyah Trevino ESTEVAN JR ADAME CASILLAS …" at bounding box center [465, 189] width 437 height 379
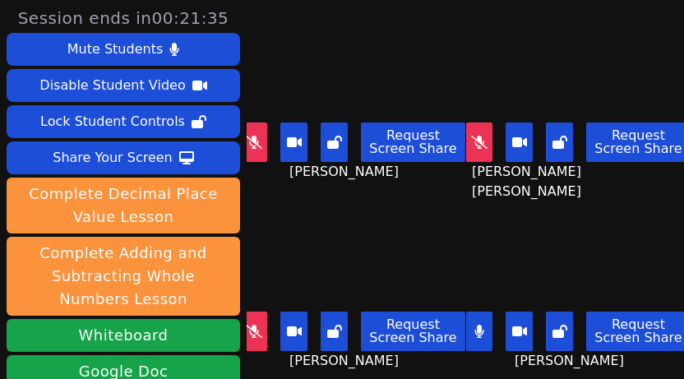
click at [358, 353] on span "KAMILAH SANTOS" at bounding box center [345, 361] width 113 height 20
click at [505, 322] on button at bounding box center [518, 331] width 27 height 39
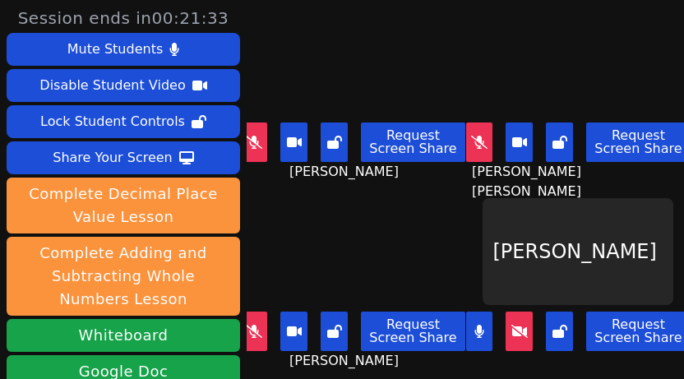
click at [511, 325] on icon at bounding box center [519, 331] width 16 height 13
click at [474, 325] on icon at bounding box center [479, 331] width 10 height 13
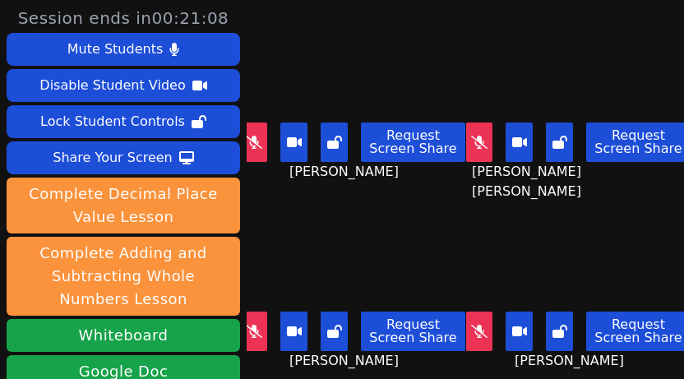
click at [246, 136] on icon at bounding box center [254, 142] width 16 height 13
click at [255, 140] on button at bounding box center [254, 141] width 27 height 39
click at [260, 150] on button at bounding box center [254, 141] width 27 height 39
click at [256, 131] on button at bounding box center [254, 141] width 27 height 39
click at [472, 359] on div "Brandon Malvaez Request Screen Share Brandon Malvaez" at bounding box center [578, 285] width 212 height 190
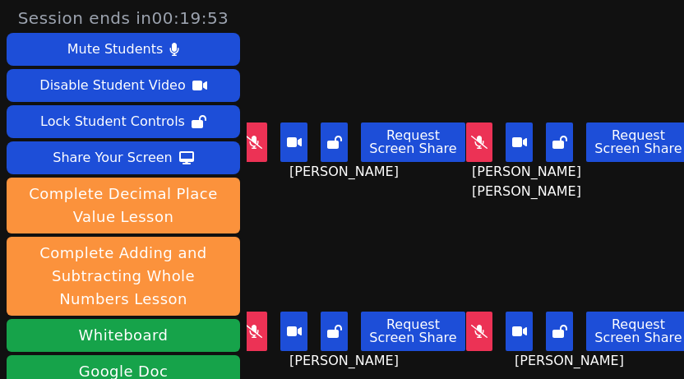
click at [471, 139] on icon at bounding box center [479, 142] width 16 height 13
click at [430, 341] on div "Request Screen Share KAMILAH SANTOS" at bounding box center [353, 338] width 212 height 66
click at [446, 184] on main "Aaliyah Trevino Request Screen Share Aaliyah Trevino ESTEVAN JR ADAME CASILLAS …" at bounding box center [465, 189] width 437 height 379
click at [450, 353] on main "Aaliyah Trevino Request Screen Share Aaliyah Trevino ESTEVAN JR ADAME CASILLAS …" at bounding box center [465, 189] width 437 height 379
click at [428, 348] on div "Request Screen Share KAMILAH SANTOS" at bounding box center [353, 338] width 212 height 66
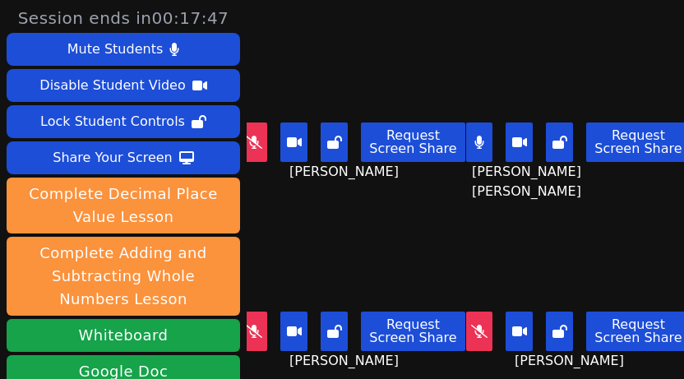
click at [430, 348] on div "Request Screen Share KAMILAH SANTOS" at bounding box center [353, 338] width 212 height 66
click at [466, 132] on button at bounding box center [479, 141] width 27 height 39
click at [471, 135] on icon at bounding box center [479, 141] width 16 height 13
click at [474, 136] on icon at bounding box center [478, 142] width 9 height 13
click at [472, 348] on div "Request Screen Share Brandon Malvaez" at bounding box center [578, 338] width 212 height 66
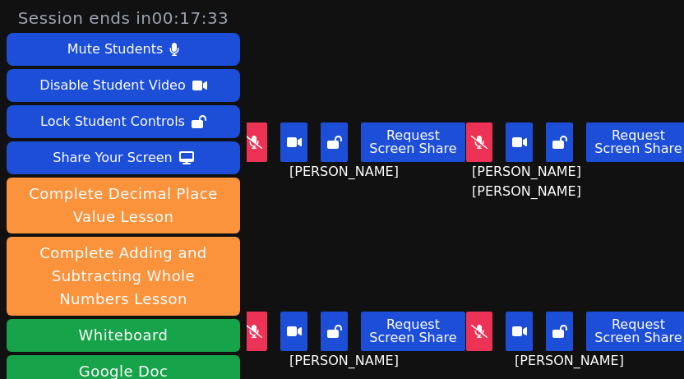
click at [466, 312] on button at bounding box center [479, 331] width 27 height 39
click at [475, 351] on div "Request Screen Share Brandon Malvaez" at bounding box center [578, 338] width 212 height 66
click at [472, 348] on div "Request Screen Share Brandon Malvaez" at bounding box center [578, 338] width 212 height 66
click at [466, 332] on button at bounding box center [479, 331] width 27 height 39
click at [471, 325] on icon at bounding box center [479, 331] width 16 height 13
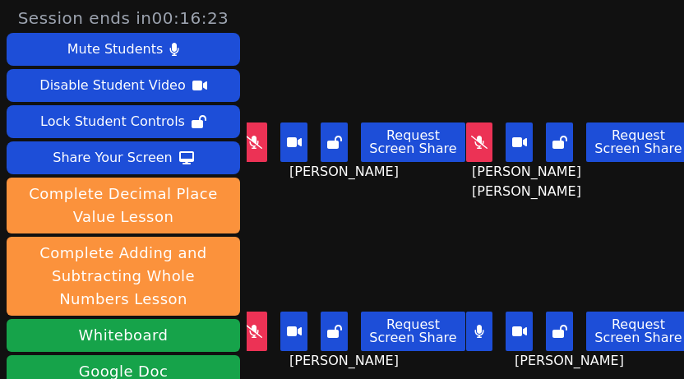
click at [472, 345] on div "Request Screen Share Brandon Malvaez" at bounding box center [578, 338] width 212 height 66
click at [466, 316] on button at bounding box center [479, 331] width 27 height 39
click at [472, 353] on div "Request Screen Share Brandon Malvaez" at bounding box center [578, 338] width 212 height 66
click at [261, 144] on button at bounding box center [254, 141] width 27 height 39
click at [374, 352] on span "KAMILAH SANTOS" at bounding box center [345, 361] width 113 height 20
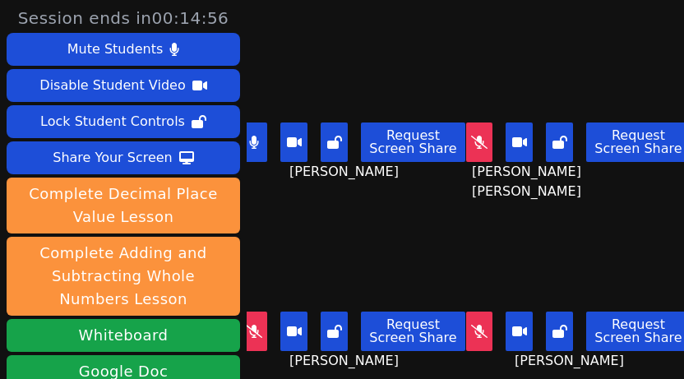
scroll to position [219, 0]
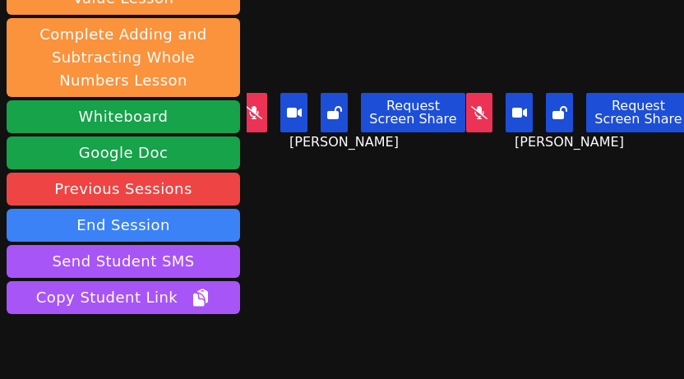
click at [256, 106] on button at bounding box center [254, 112] width 27 height 39
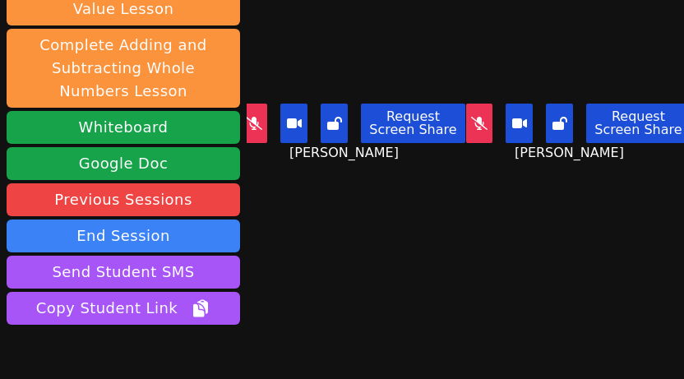
scroll to position [0, 0]
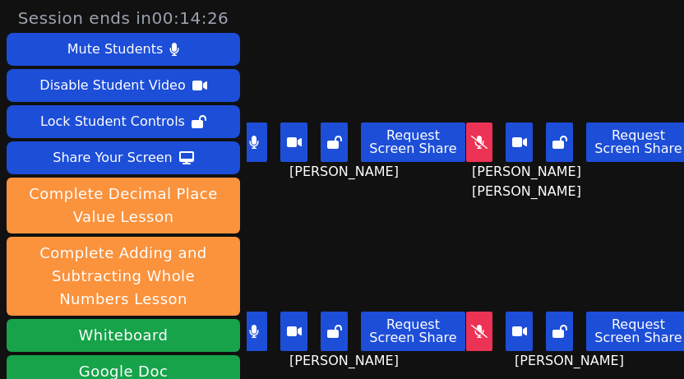
click at [255, 137] on button at bounding box center [254, 141] width 27 height 39
click at [259, 316] on button at bounding box center [254, 331] width 27 height 39
click at [435, 354] on div "KAMILAH SANTOS Request Screen Share KAMILAH SANTOS" at bounding box center [353, 285] width 212 height 190
click at [471, 325] on icon at bounding box center [479, 331] width 16 height 13
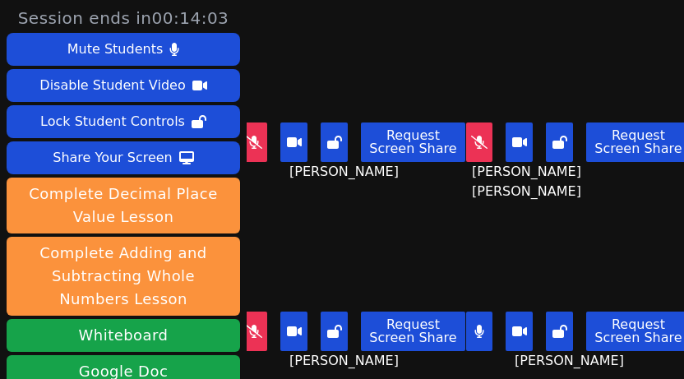
click at [409, 357] on div "KAMILAH SANTOS Request Screen Share KAMILAH SANTOS" at bounding box center [353, 285] width 212 height 190
click at [473, 359] on div "Brandon Malvaez Request Screen Share Brandon Malvaez" at bounding box center [578, 285] width 212 height 190
click at [472, 356] on div "Brandon Malvaez Request Screen Share Brandon Malvaez" at bounding box center [578, 285] width 212 height 190
click at [414, 359] on div "KAMILAH SANTOS Request Screen Share KAMILAH SANTOS" at bounding box center [353, 285] width 212 height 190
click at [453, 353] on main "Aaliyah Trevino Request Screen Share Aaliyah Trevino ESTEVAN JR ADAME CASILLAS …" at bounding box center [465, 189] width 437 height 379
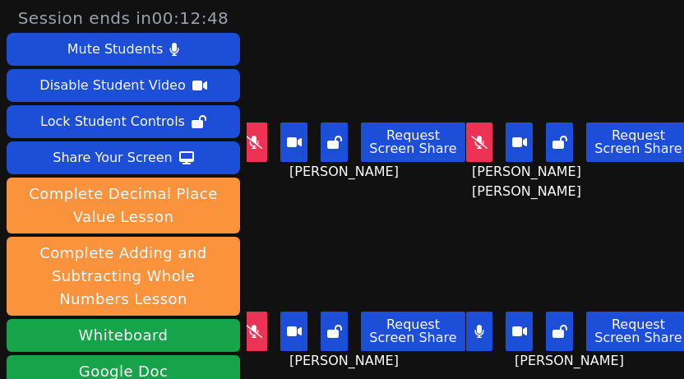
click at [418, 359] on div "KAMILAH SANTOS Request Screen Share KAMILAH SANTOS" at bounding box center [353, 285] width 212 height 190
click at [453, 358] on main "Aaliyah Trevino Request Screen Share Aaliyah Trevino ESTEVAN JR ADAME CASILLAS …" at bounding box center [465, 189] width 437 height 379
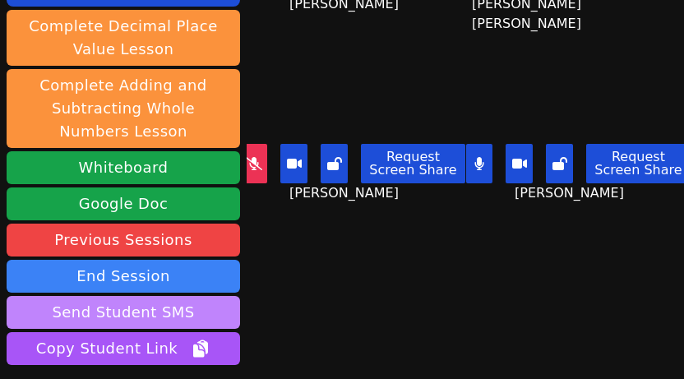
scroll to position [294, 0]
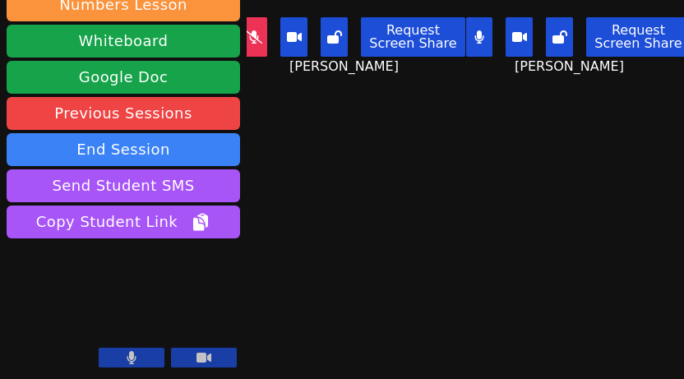
click at [145, 358] on button at bounding box center [132, 358] width 66 height 20
click at [350, 289] on div "Session ends in 00:11:20 Mute Students Disable Student Video Lock Student Contr…" at bounding box center [342, 189] width 684 height 379
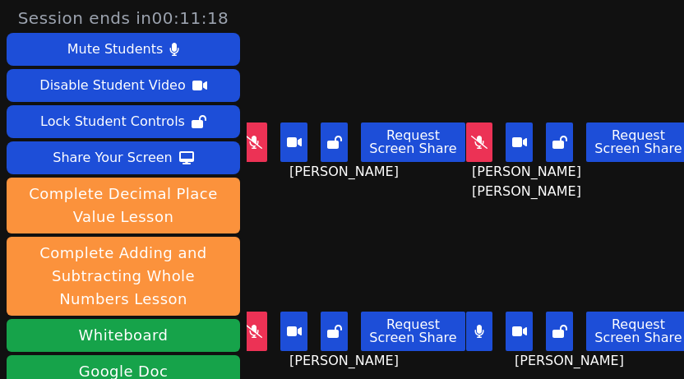
scroll to position [109, 0]
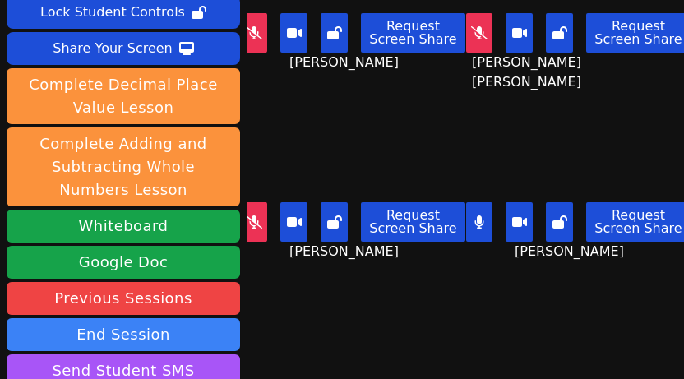
drag, startPoint x: 416, startPoint y: 335, endPoint x: 421, endPoint y: 298, distance: 36.5
click at [416, 335] on div "Session ends in 00:11:15 Mute Students Disable Student Video Lock Student Contr…" at bounding box center [342, 189] width 684 height 379
click at [466, 213] on button at bounding box center [479, 221] width 27 height 39
click at [369, 307] on div "Session ends in 00:10:53 Mute Students Disable Student Video Lock Student Contr…" at bounding box center [342, 189] width 684 height 379
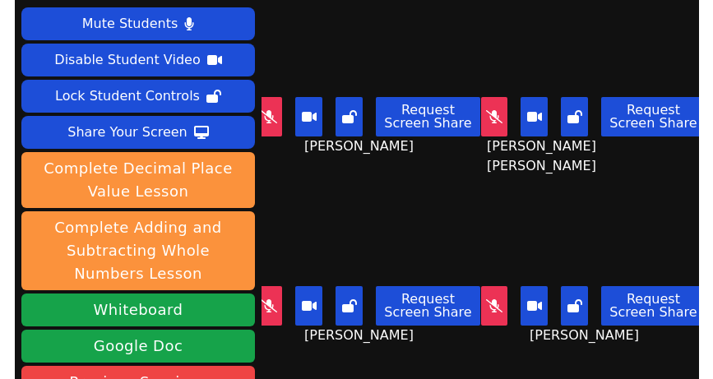
scroll to position [0, 0]
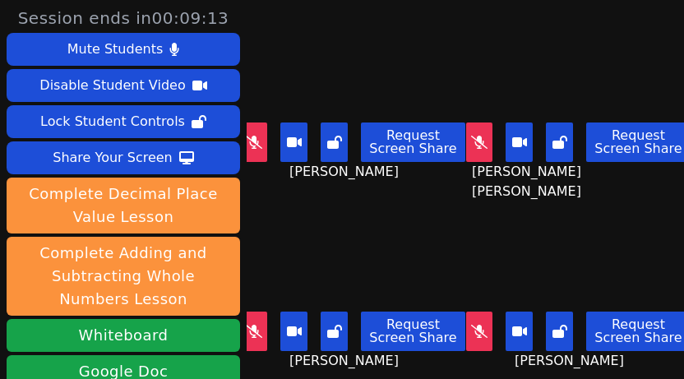
click at [471, 136] on icon at bounding box center [479, 142] width 16 height 13
click at [472, 174] on div "ESTEVAN JR ADAME CASILLAS Request Screen Share ESTEVAN JR ADAME CASILLAS" at bounding box center [578, 95] width 212 height 190
click at [474, 137] on icon at bounding box center [479, 142] width 10 height 13
click at [466, 322] on button at bounding box center [479, 331] width 27 height 39
click at [474, 325] on icon at bounding box center [478, 331] width 9 height 13
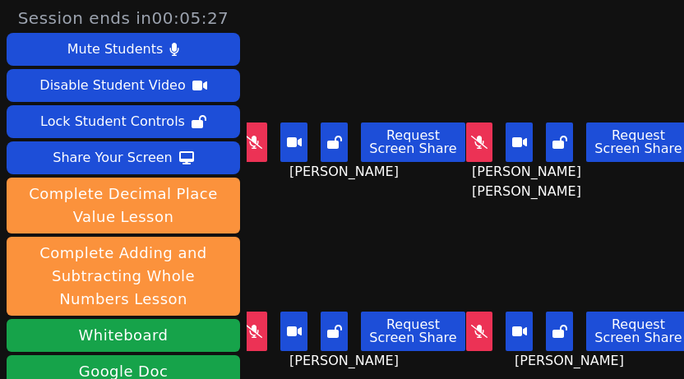
click at [248, 325] on icon at bounding box center [254, 331] width 16 height 13
click at [261, 136] on button at bounding box center [254, 141] width 27 height 39
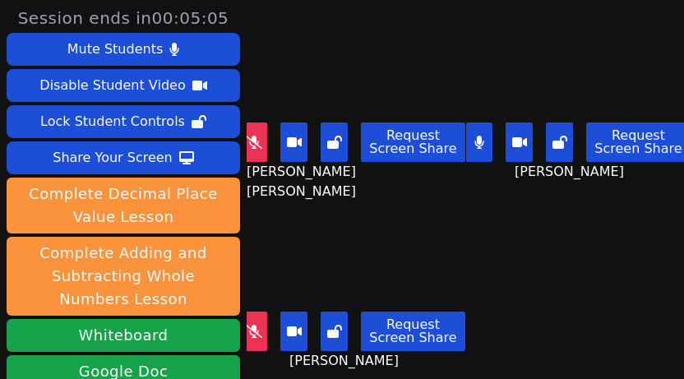
click at [517, 308] on main "ESTEVAN JR ADAME CASILLAS Request Screen Share ESTEVAN JR ADAME CASILLAS KAMILA…" at bounding box center [465, 189] width 437 height 379
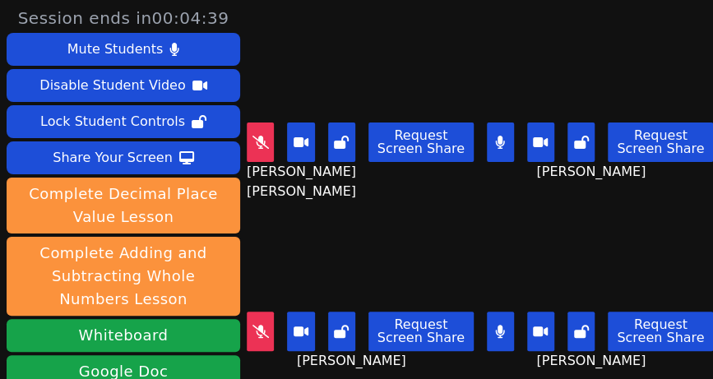
click at [454, 335] on button "Request Screen Share" at bounding box center [420, 331] width 105 height 39
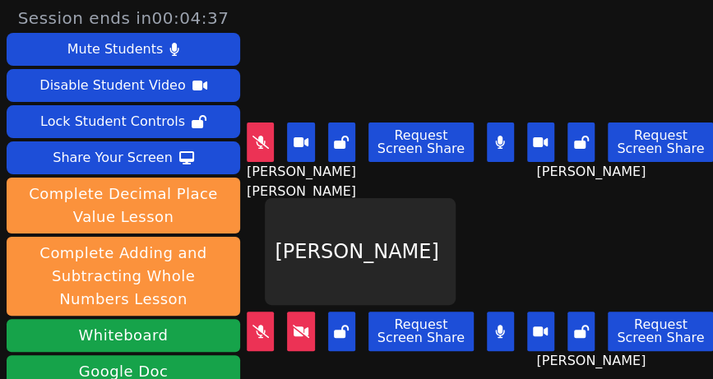
click at [307, 328] on button at bounding box center [300, 331] width 27 height 39
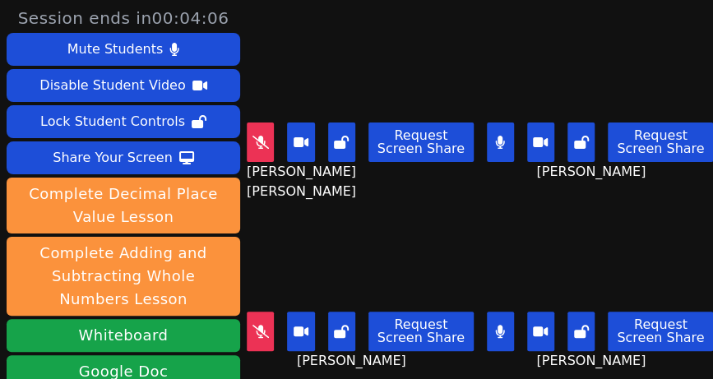
click at [487, 190] on div "Aaliyah Trevino Request Screen Share Aaliyah Trevino" at bounding box center [600, 285] width 227 height 190
click at [487, 177] on div "KAMILAH SANTOS Request Screen Share KAMILAH SANTOS" at bounding box center [600, 95] width 227 height 190
click at [495, 139] on icon at bounding box center [500, 142] width 10 height 13
click at [252, 325] on icon at bounding box center [260, 331] width 16 height 13
click at [256, 325] on icon at bounding box center [260, 331] width 9 height 13
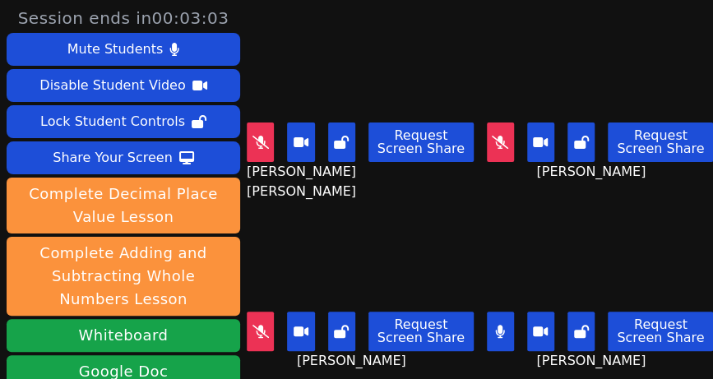
click at [263, 136] on icon at bounding box center [260, 142] width 16 height 13
click at [264, 127] on button at bounding box center [260, 141] width 27 height 39
click at [262, 325] on icon at bounding box center [260, 331] width 16 height 13
click at [487, 328] on button at bounding box center [500, 331] width 27 height 39
click at [261, 325] on icon at bounding box center [261, 331] width 10 height 13
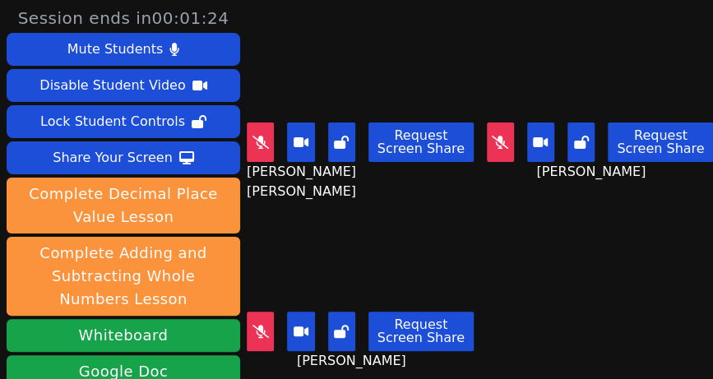
click at [263, 325] on icon at bounding box center [260, 331] width 16 height 13
click at [546, 288] on main "ESTEVAN JR ADAME CASILLAS Request Screen Share ESTEVAN JR ADAME CASILLAS Brando…" at bounding box center [480, 189] width 466 height 379
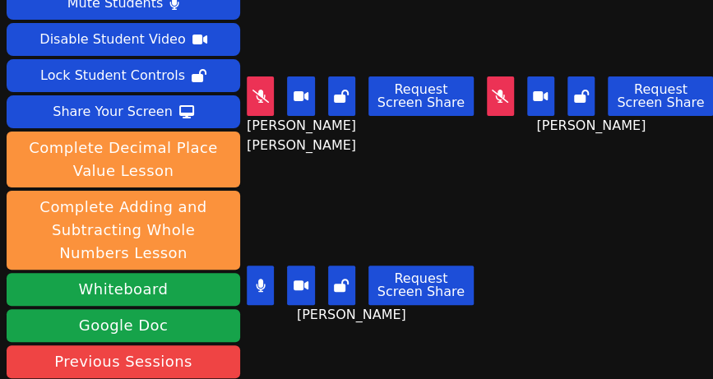
scroll to position [24, 0]
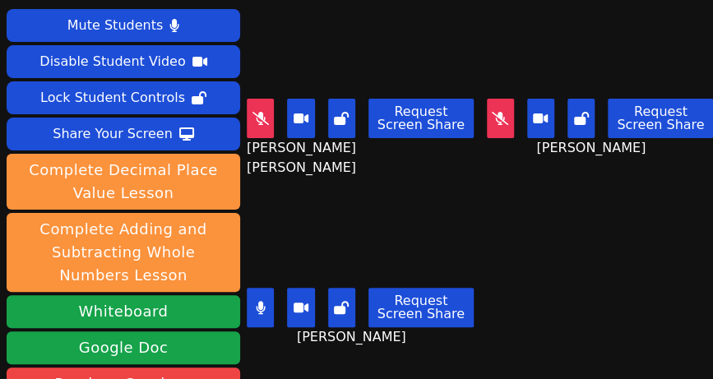
click at [487, 119] on button at bounding box center [500, 118] width 27 height 39
click at [266, 104] on button at bounding box center [260, 118] width 27 height 39
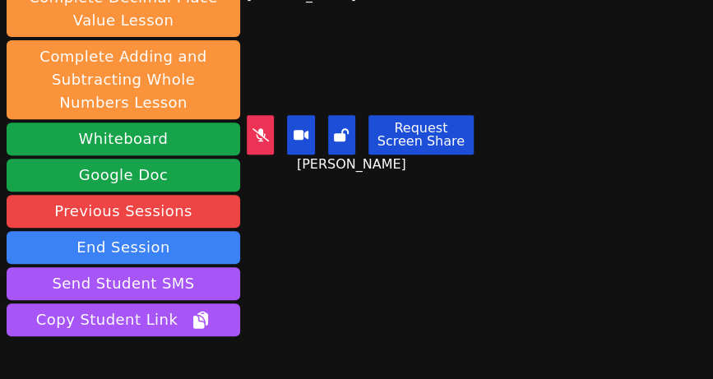
scroll to position [294, 0]
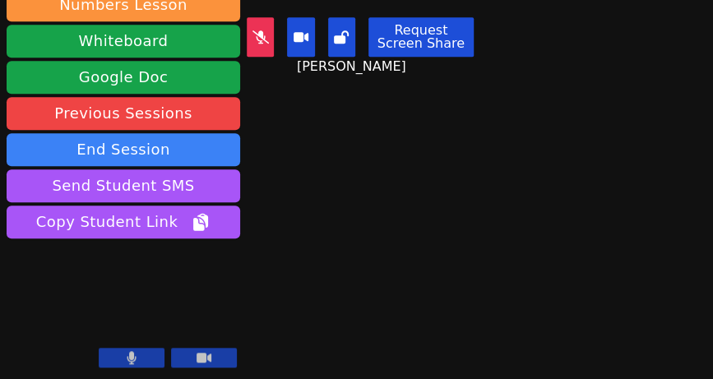
click at [141, 357] on button at bounding box center [132, 358] width 66 height 20
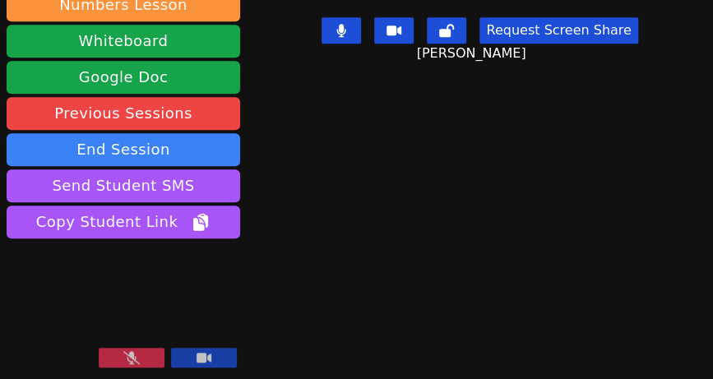
click at [122, 348] on button at bounding box center [132, 358] width 66 height 20
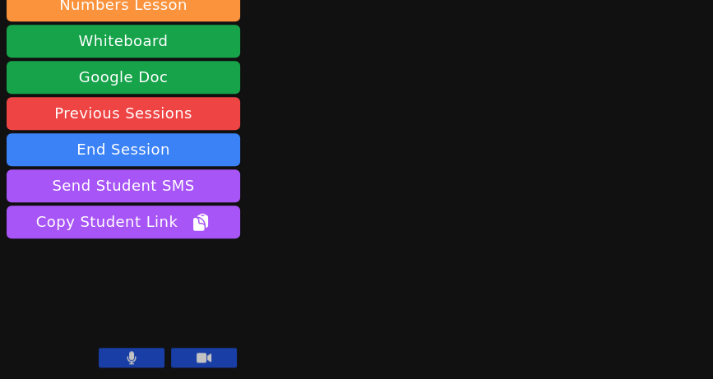
click at [143, 353] on button at bounding box center [132, 358] width 66 height 20
